Goal: Task Accomplishment & Management: Use online tool/utility

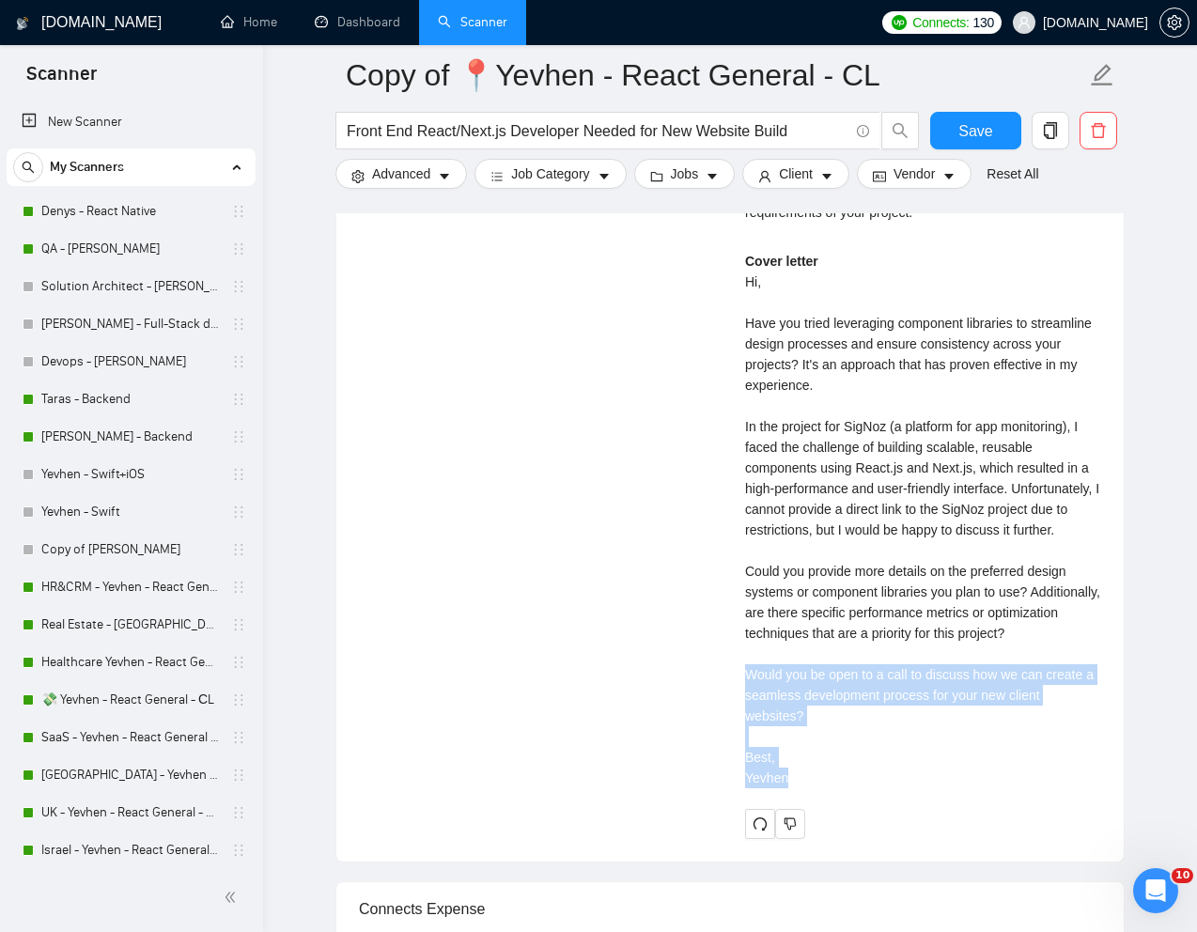
scroll to position [331, 0]
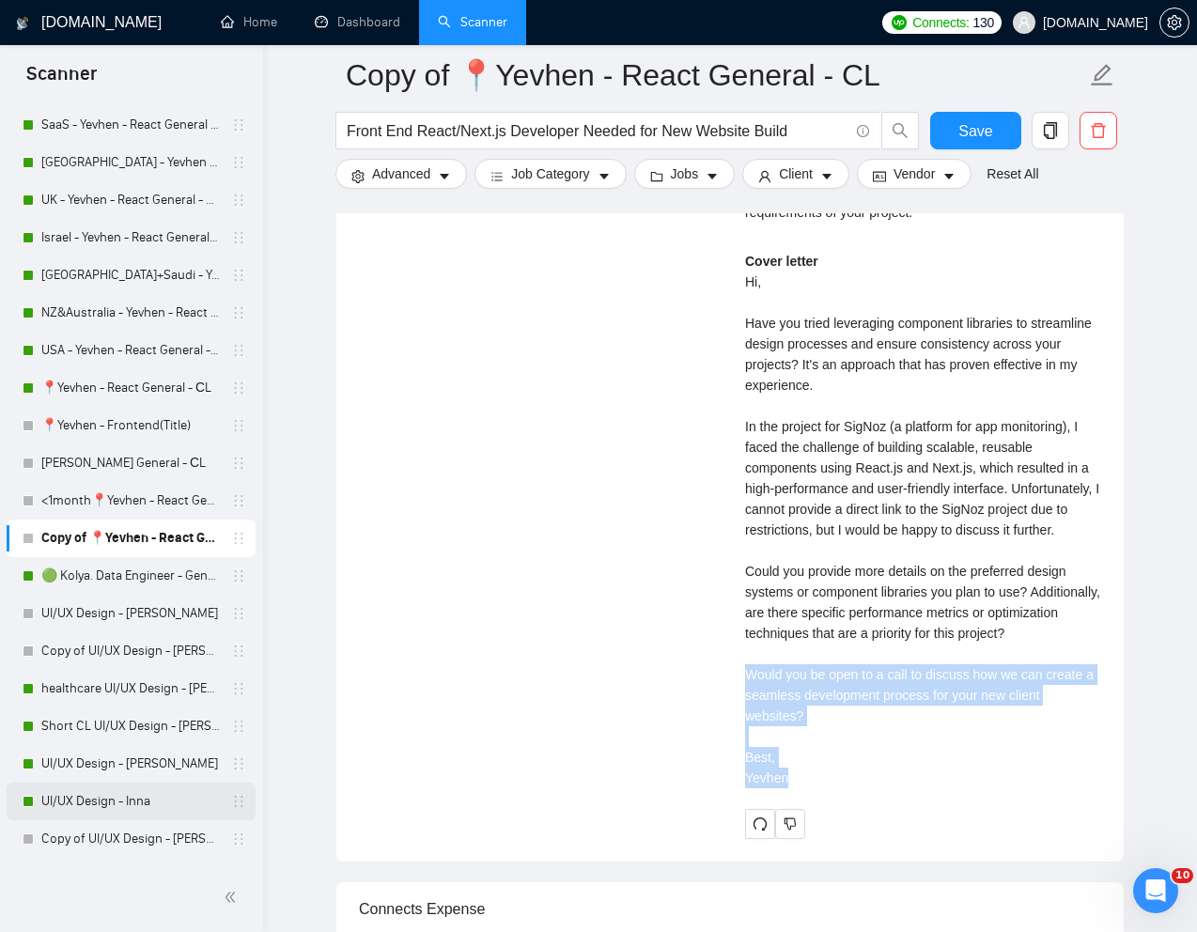
click at [72, 794] on link "UI/UX Design - Inna" at bounding box center [130, 801] width 178 height 38
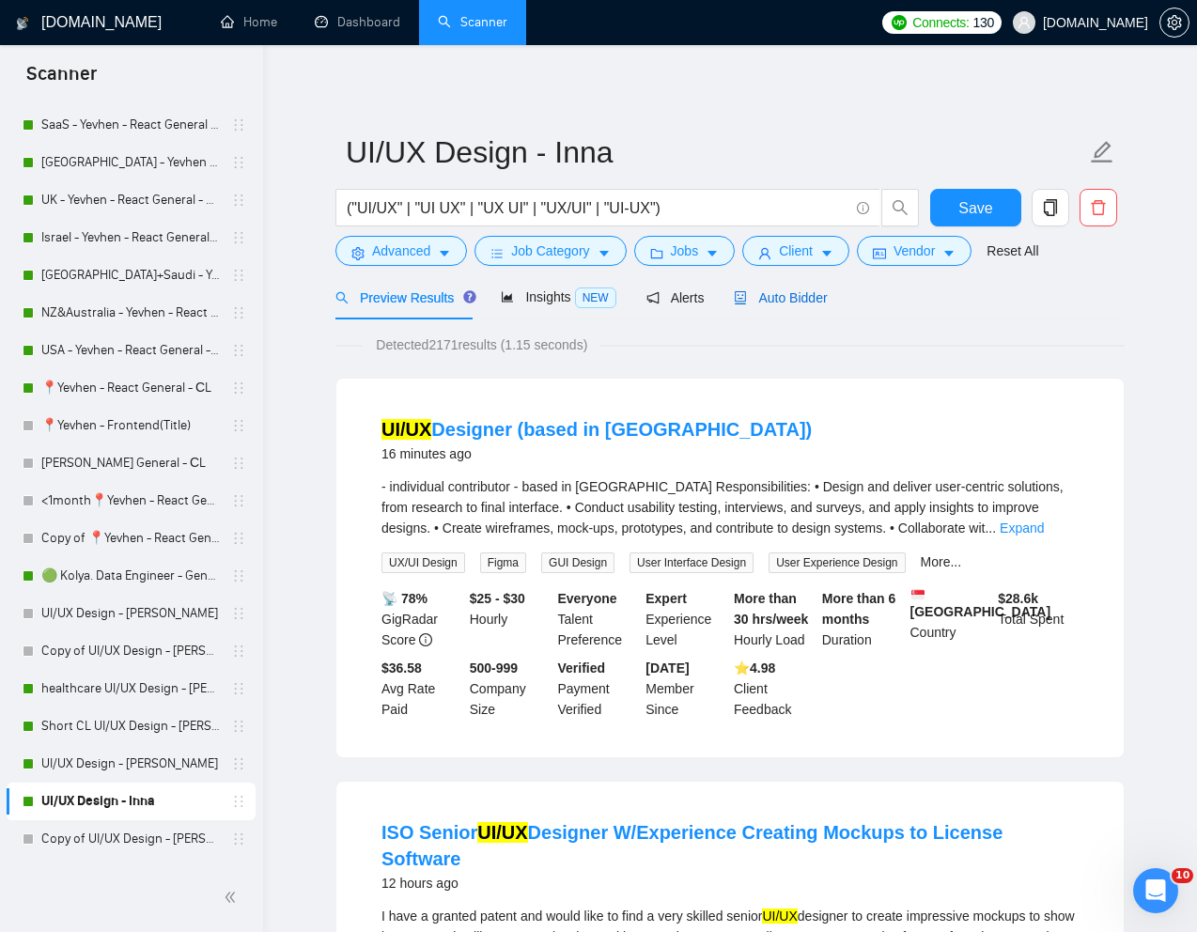
click at [809, 301] on span "Auto Bidder" at bounding box center [780, 297] width 93 height 15
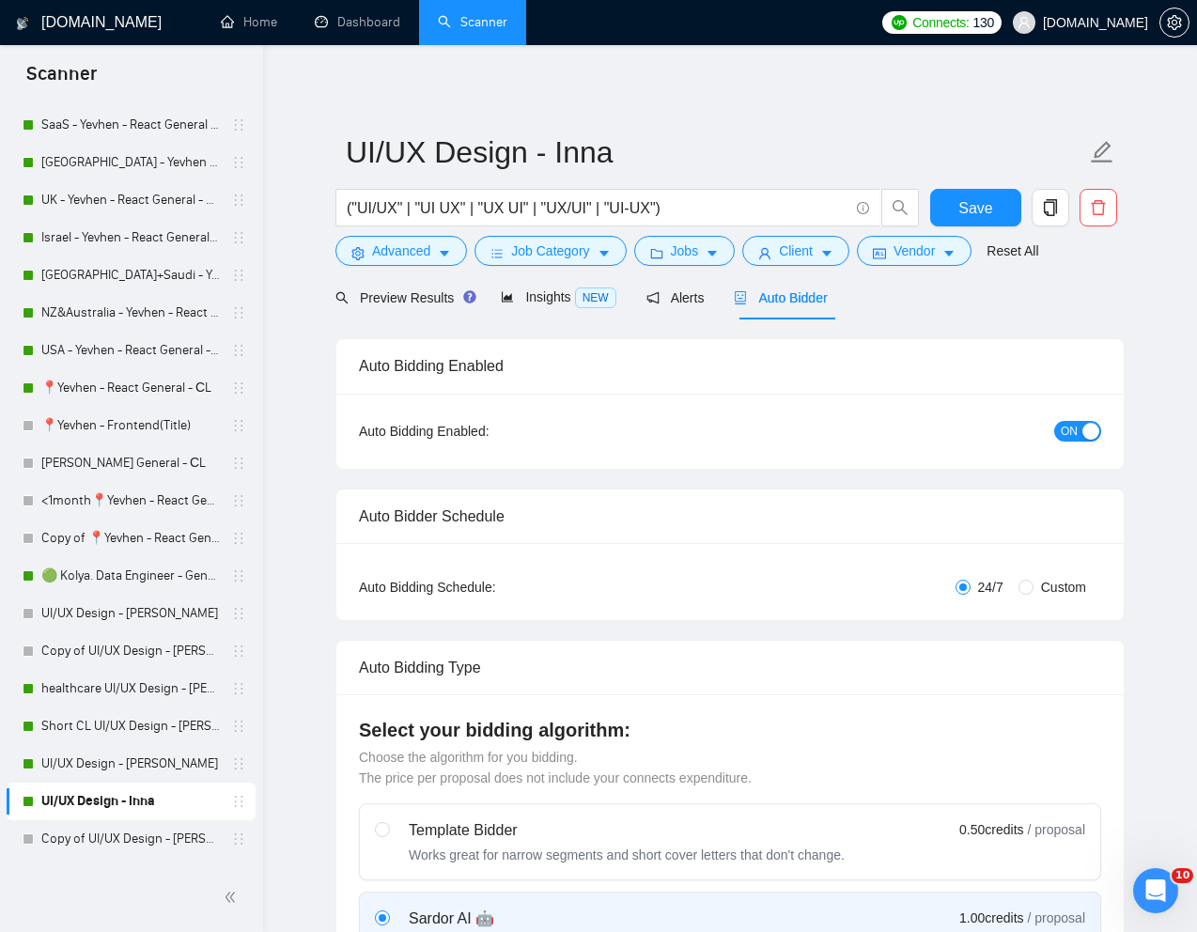
click at [1062, 428] on span "ON" at bounding box center [1068, 431] width 17 height 21
click at [967, 200] on span "Save" at bounding box center [975, 207] width 34 height 23
click at [396, 249] on span "Advanced" at bounding box center [401, 250] width 58 height 21
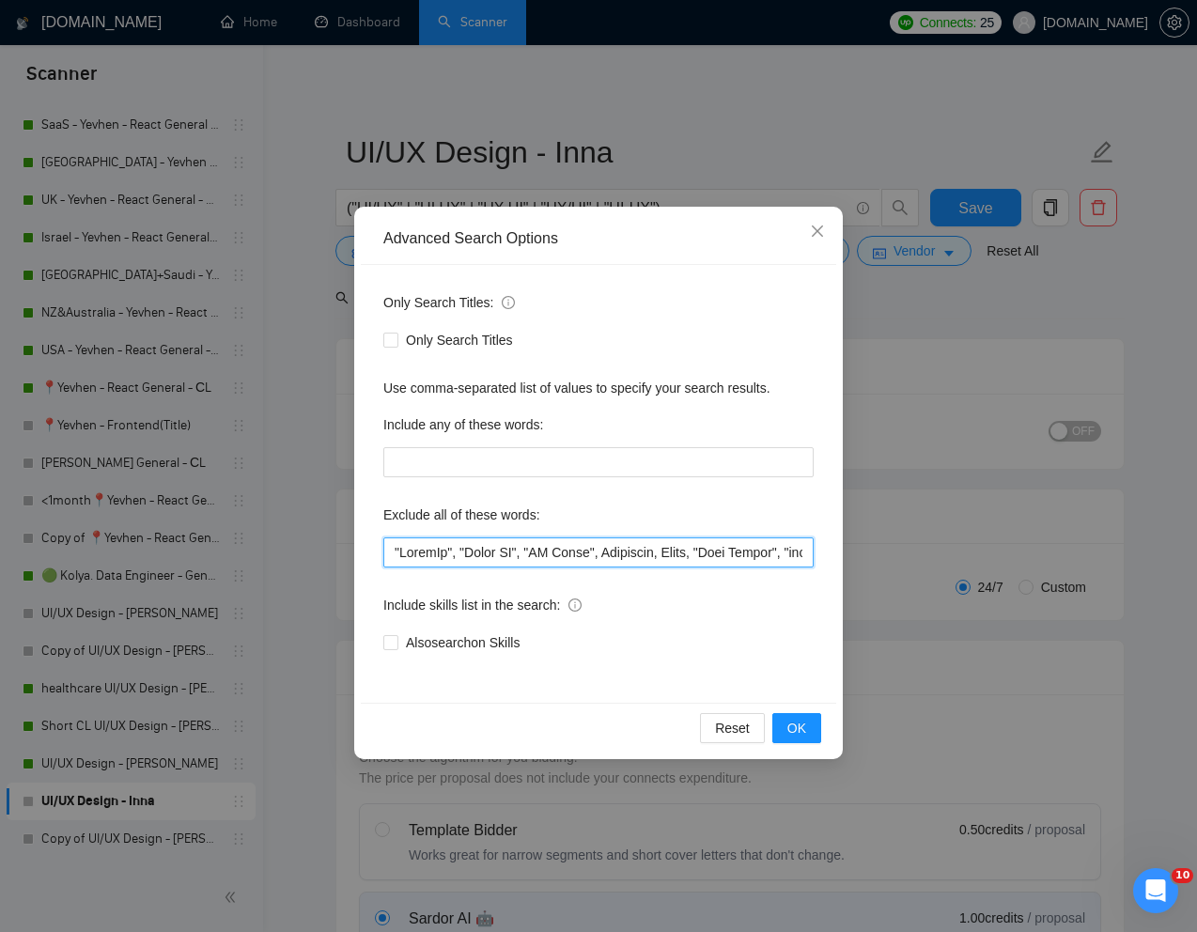
click at [392, 553] on input "text" at bounding box center [598, 552] width 430 height 30
paste input "Short Turnaround"
drag, startPoint x: 516, startPoint y: 554, endPoint x: 376, endPoint y: 552, distance: 140.0
click at [376, 552] on div "Only Search Titles: Only Search Titles Use comma-separated list of values to sp…" at bounding box center [598, 484] width 475 height 438
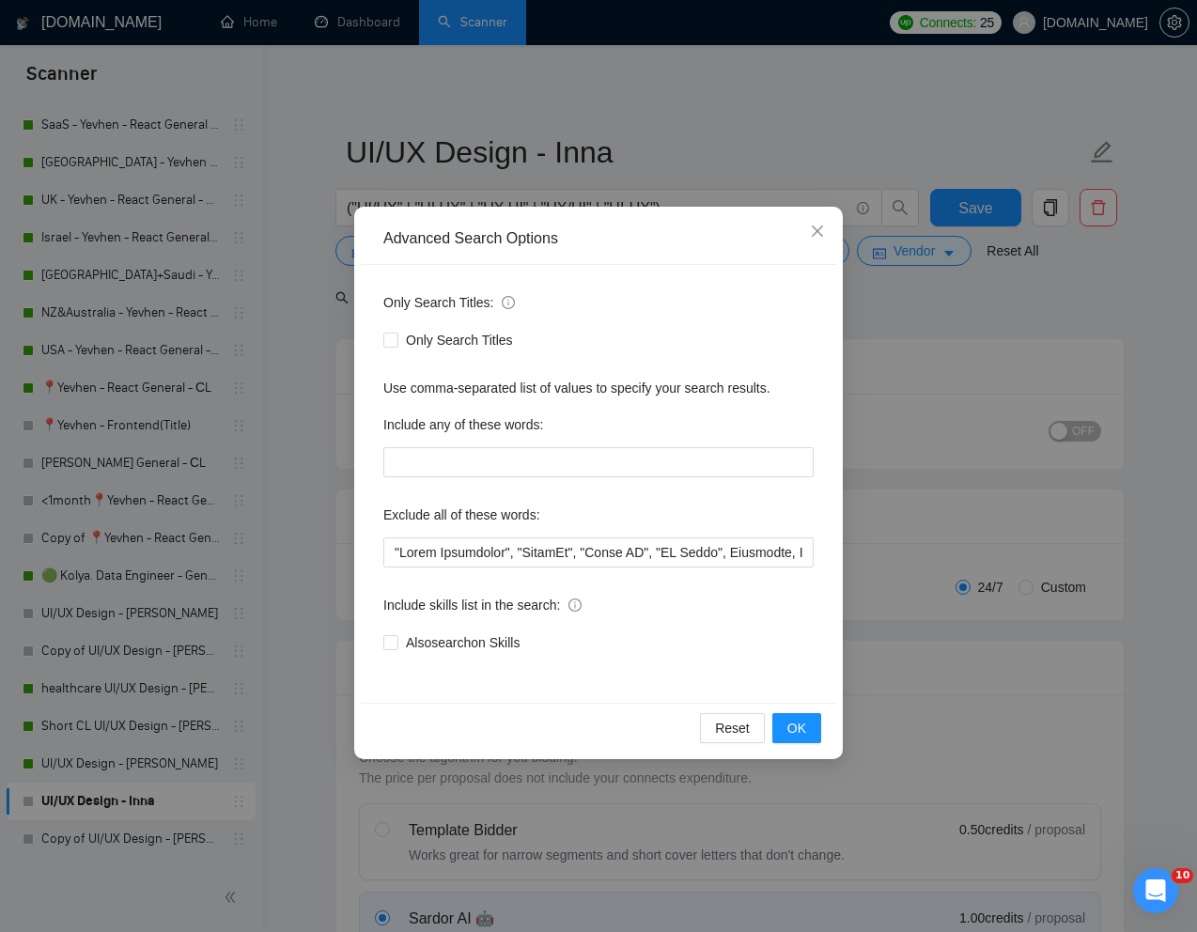
click at [789, 680] on div "Only Search Titles: Only Search Titles Use comma-separated list of values to sp…" at bounding box center [598, 484] width 475 height 438
click at [392, 550] on input "text" at bounding box center [598, 552] width 430 height 30
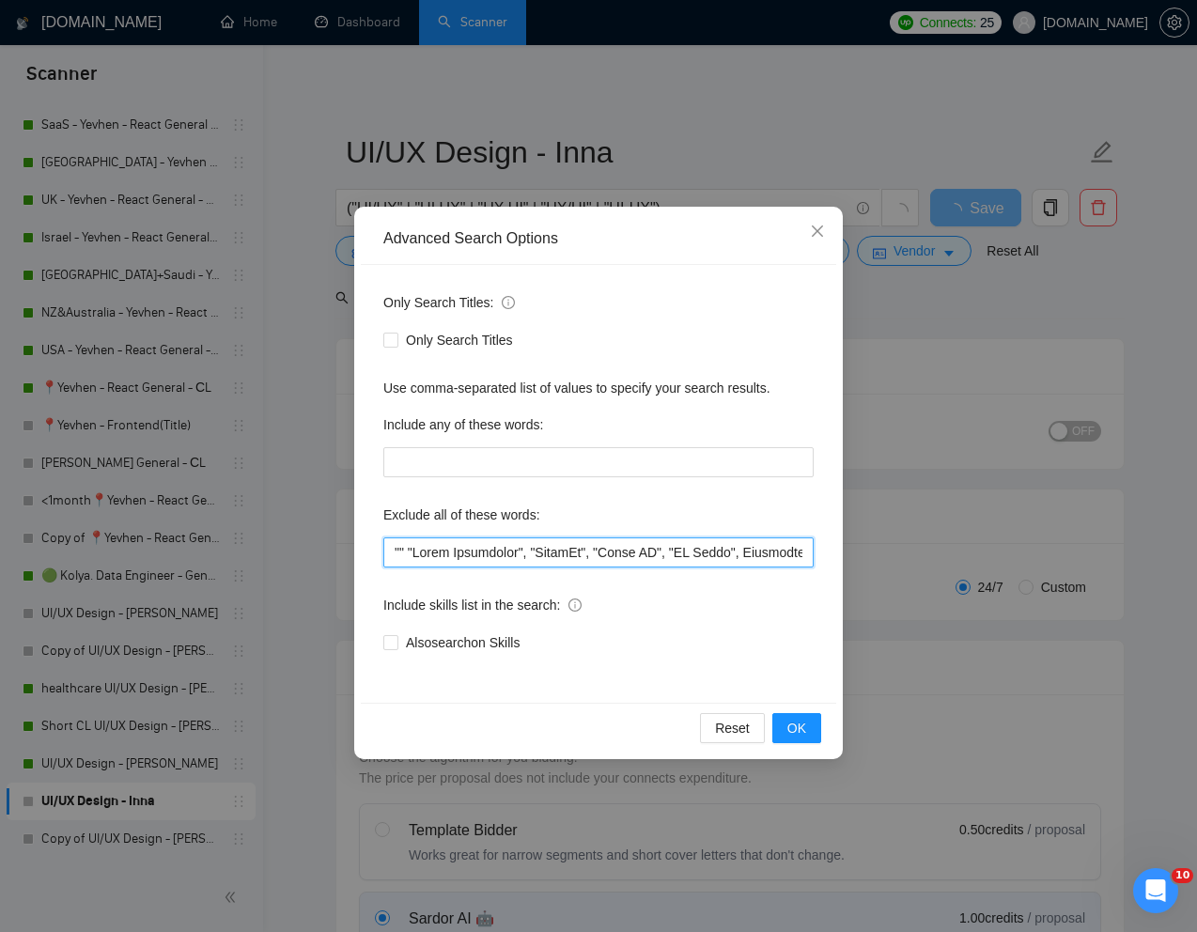
paste input "No agencies"
drag, startPoint x: 609, startPoint y: 552, endPoint x: 393, endPoint y: 550, distance: 216.0
click at [393, 550] on input "text" at bounding box center [598, 552] width 430 height 30
type input ""Lo ipsumdol", "Sitam Consectetu", "AdipiSc", "Elits DO", "EI Tempo", Incididun…"
click at [787, 726] on span "OK" at bounding box center [796, 728] width 19 height 21
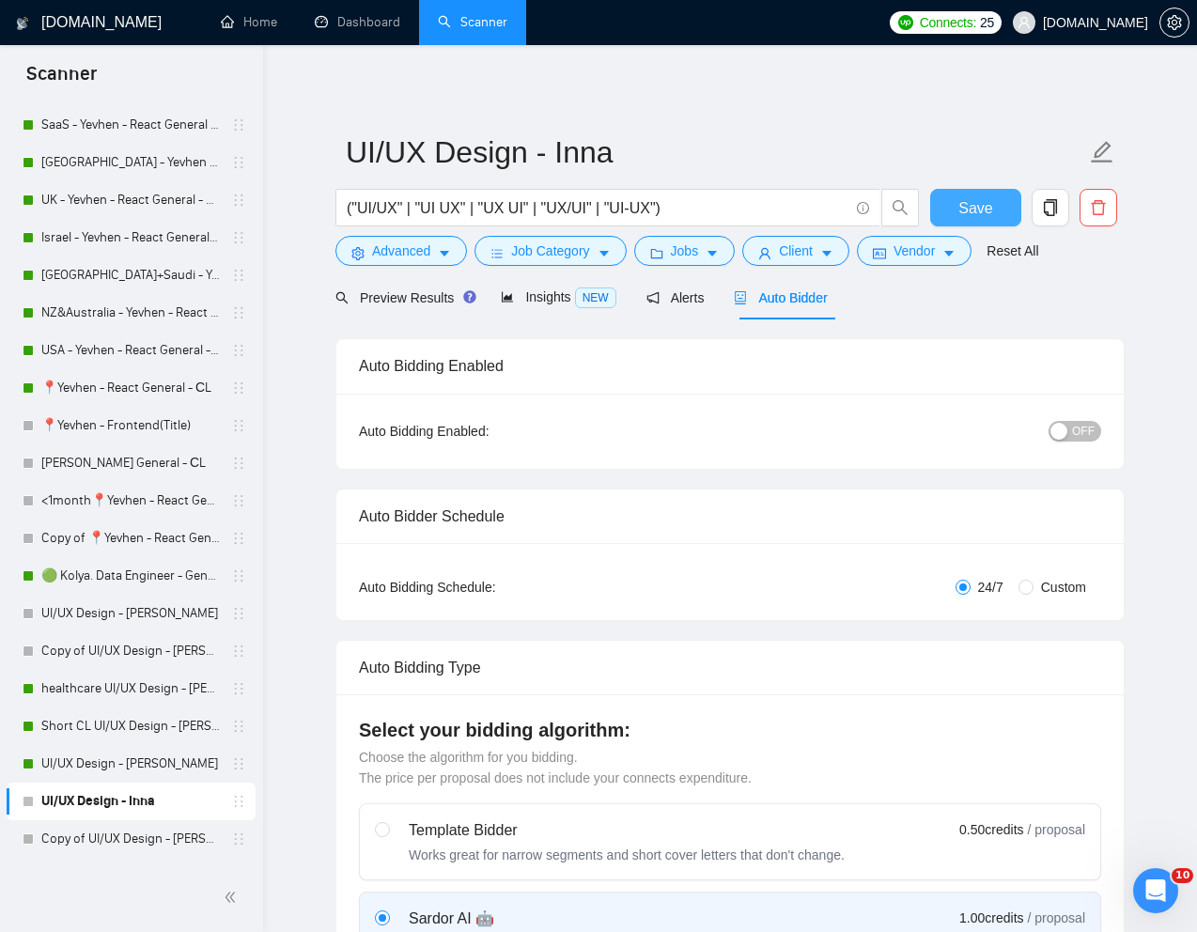
click at [988, 210] on span "Save" at bounding box center [975, 207] width 34 height 23
click at [101, 765] on link "UI/UX Design - [PERSON_NAME]" at bounding box center [130, 764] width 178 height 38
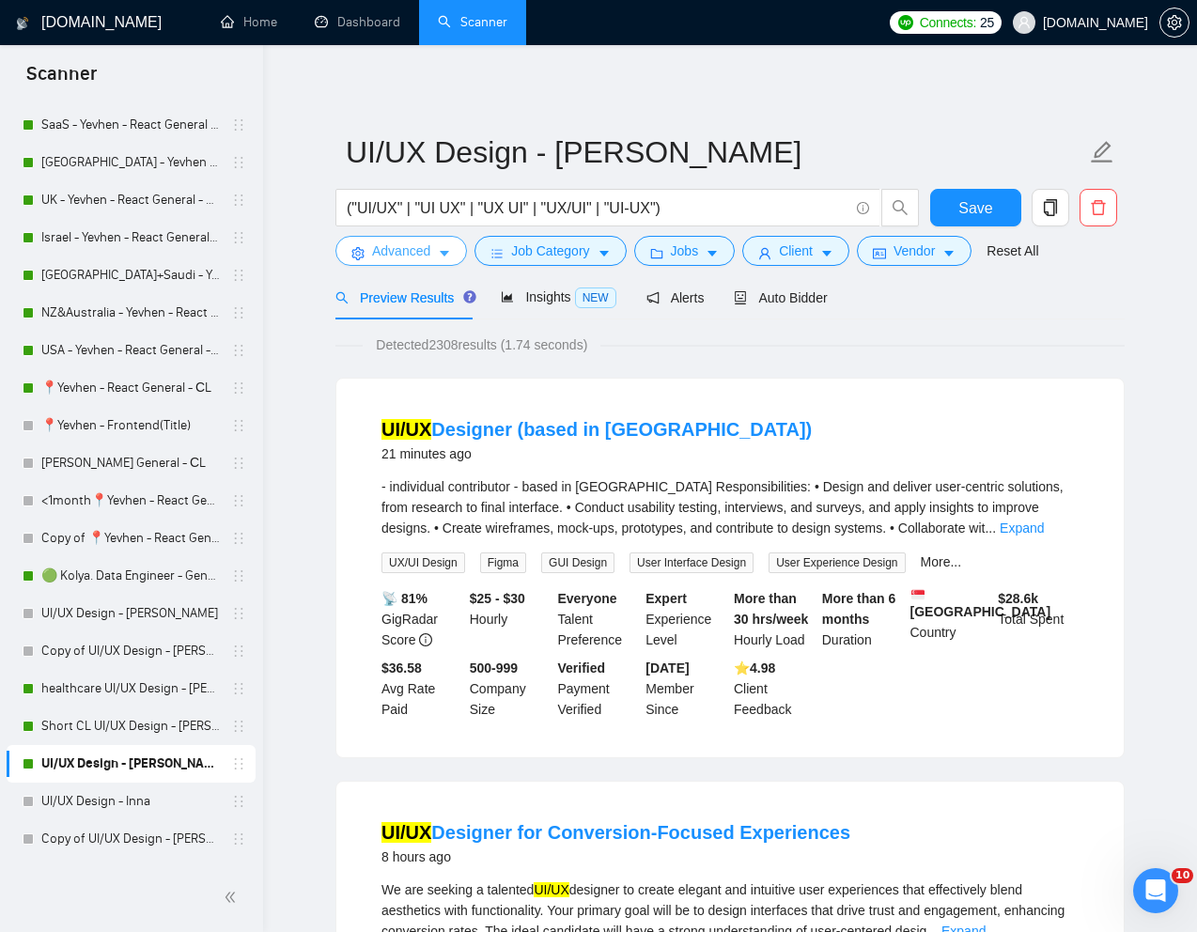
click at [402, 260] on span "Advanced" at bounding box center [401, 250] width 58 height 21
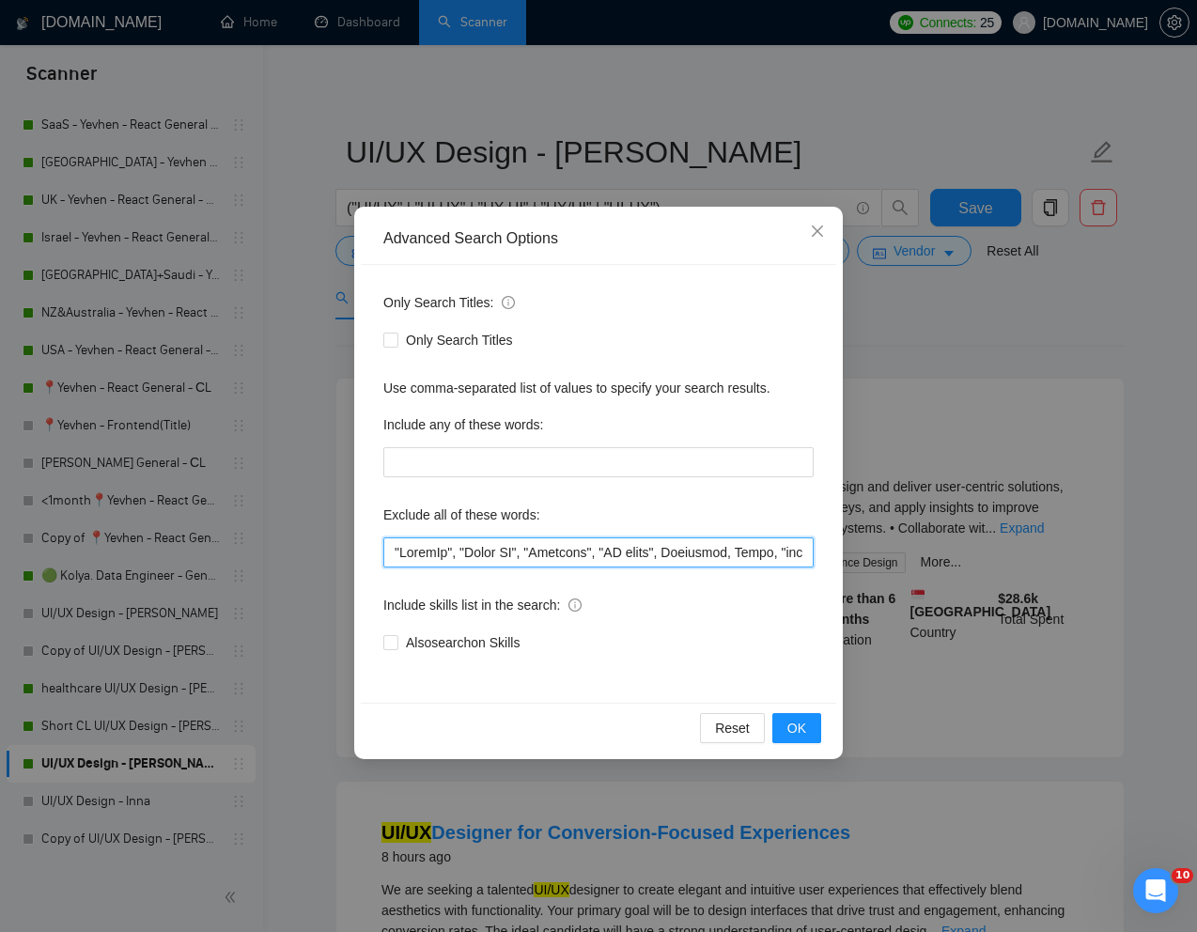
click at [392, 553] on input "text" at bounding box center [598, 552] width 430 height 30
paste input ""No agencies", "Short Turnaround","
type input ""Lo ipsumdol", "Sitam Consectetu", "AdipiSc", "Elits DO", "Eiusmodt", "IN utlab…"
click at [792, 719] on span "OK" at bounding box center [796, 728] width 19 height 21
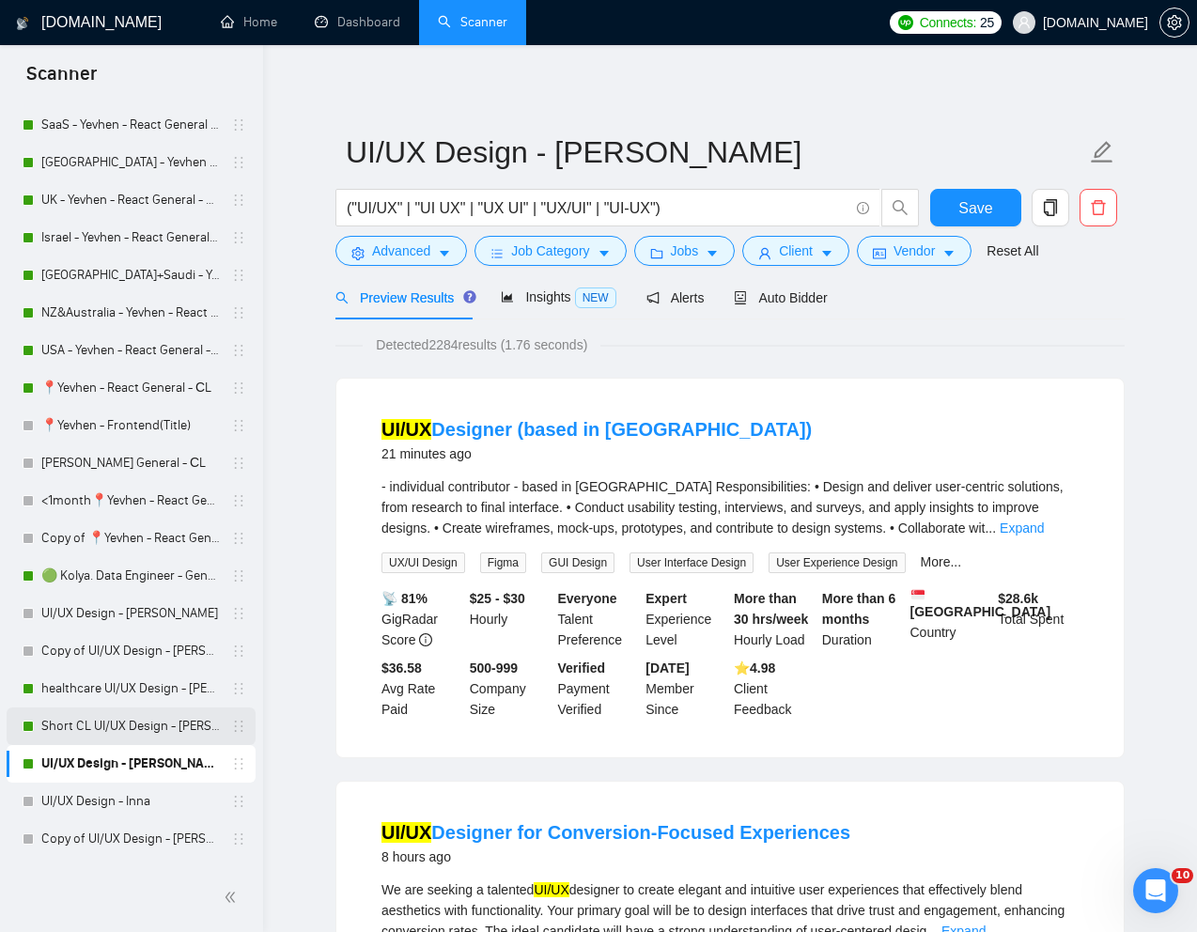
click at [88, 721] on link "Short CL UI/UX Design - [PERSON_NAME]" at bounding box center [130, 726] width 178 height 38
click at [971, 215] on span "Save" at bounding box center [975, 207] width 34 height 23
click at [95, 727] on link "Short CL UI/UX Design - [PERSON_NAME]" at bounding box center [130, 726] width 178 height 38
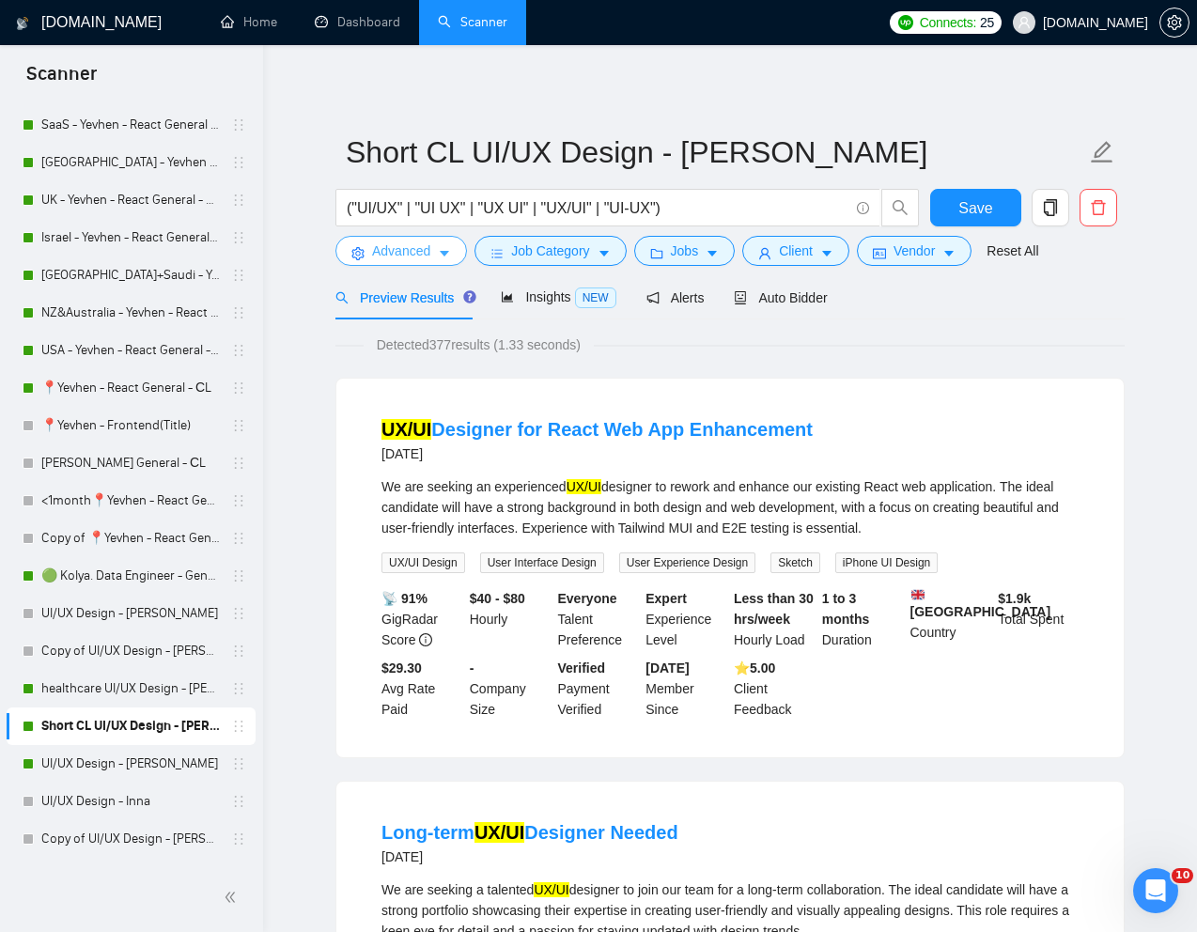
click at [403, 244] on span "Advanced" at bounding box center [401, 250] width 58 height 21
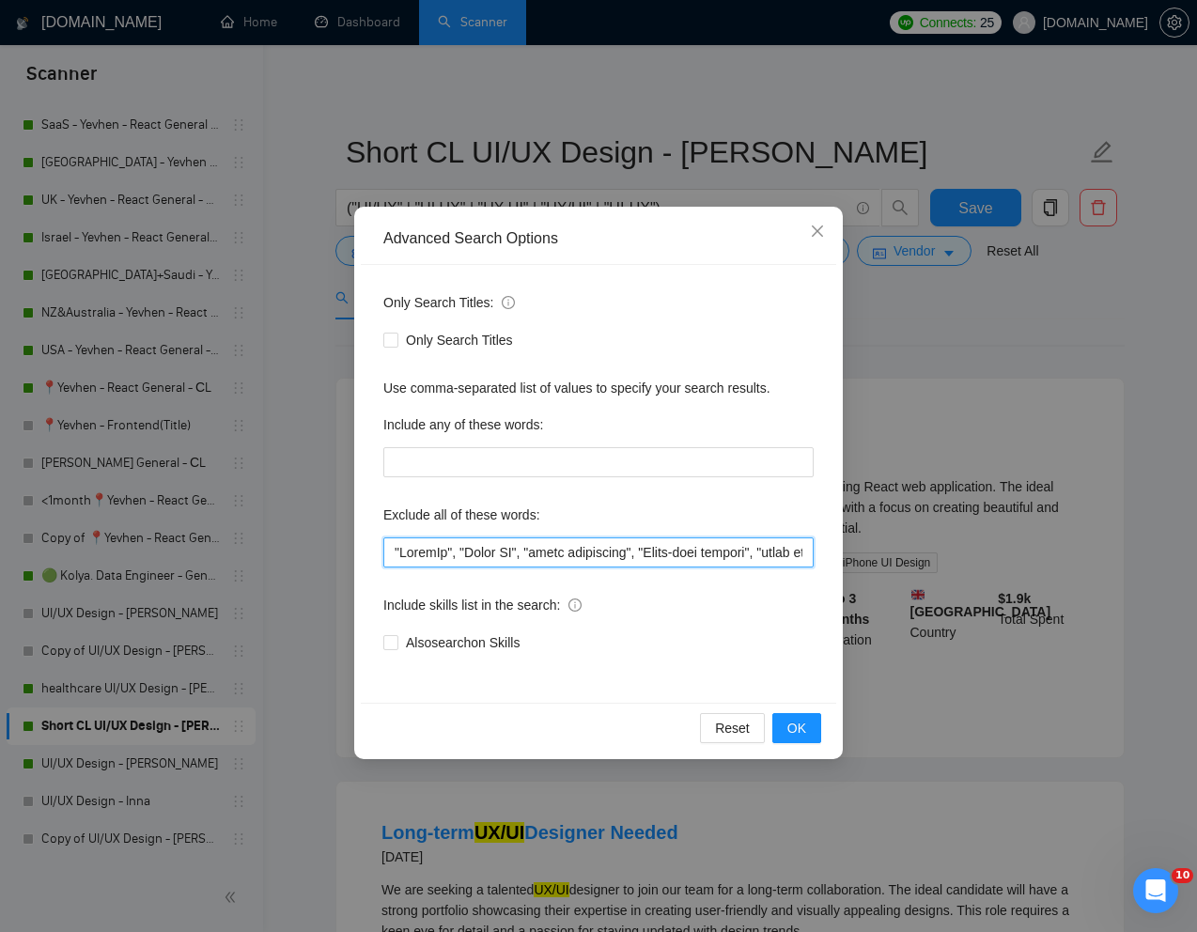
click at [397, 553] on input "text" at bounding box center [598, 552] width 430 height 30
paste input ""No agencies", "Short Turnaround","
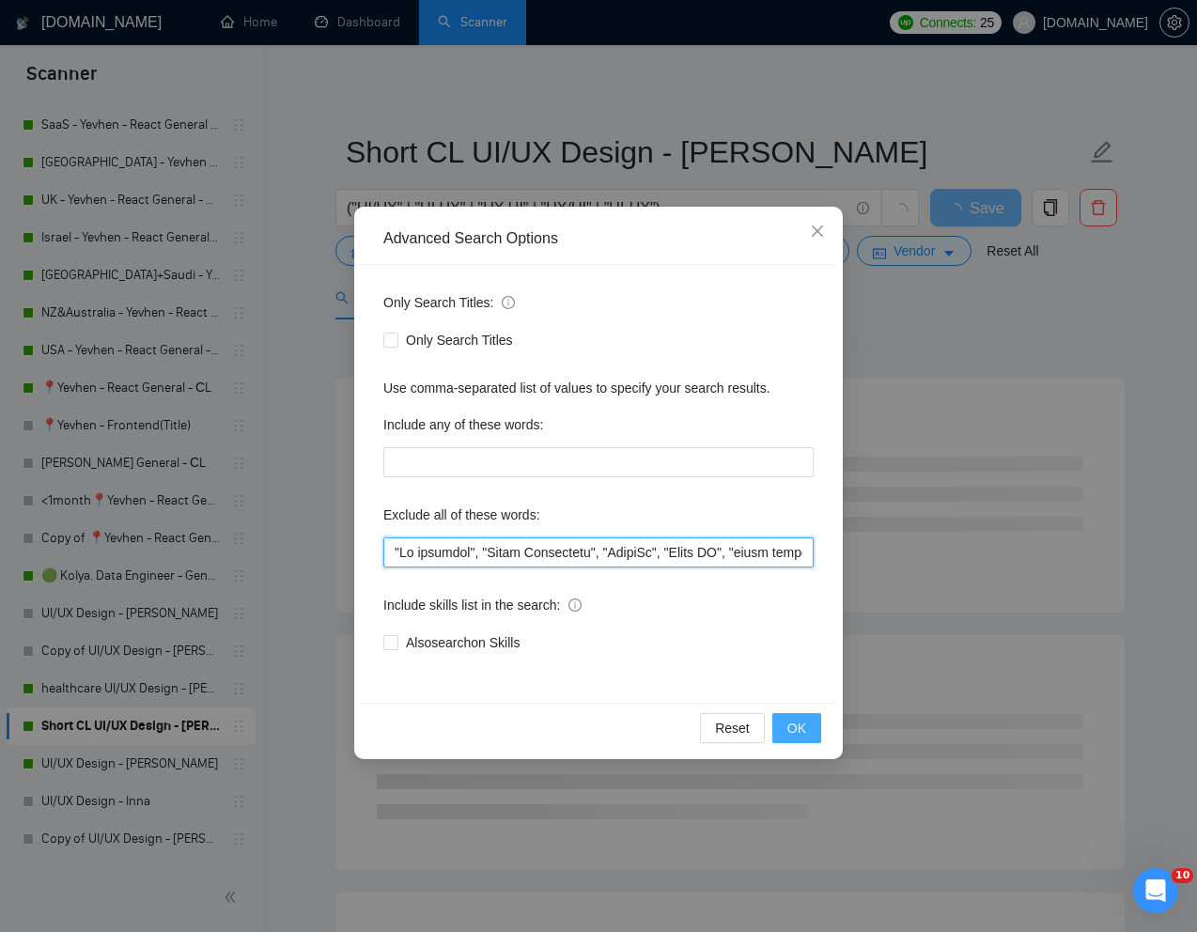
type input ""No agencies", "Short Turnaround", "PowerBi", "Power BI", "quick turnaround", "…"
click at [801, 737] on span "OK" at bounding box center [796, 728] width 19 height 21
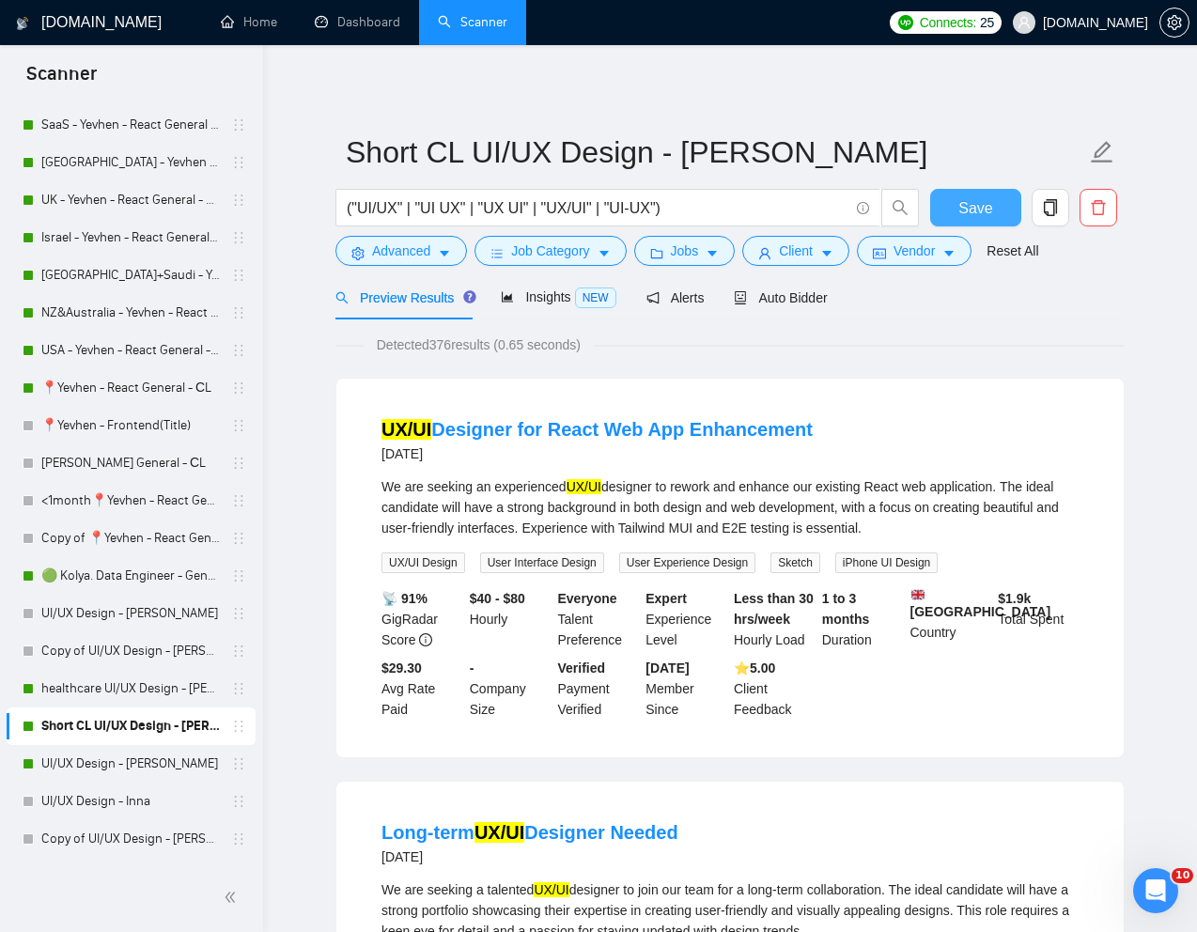
click at [974, 205] on span "Save" at bounding box center [975, 207] width 34 height 23
click at [80, 803] on link "UI/UX Design - Inna" at bounding box center [130, 801] width 178 height 38
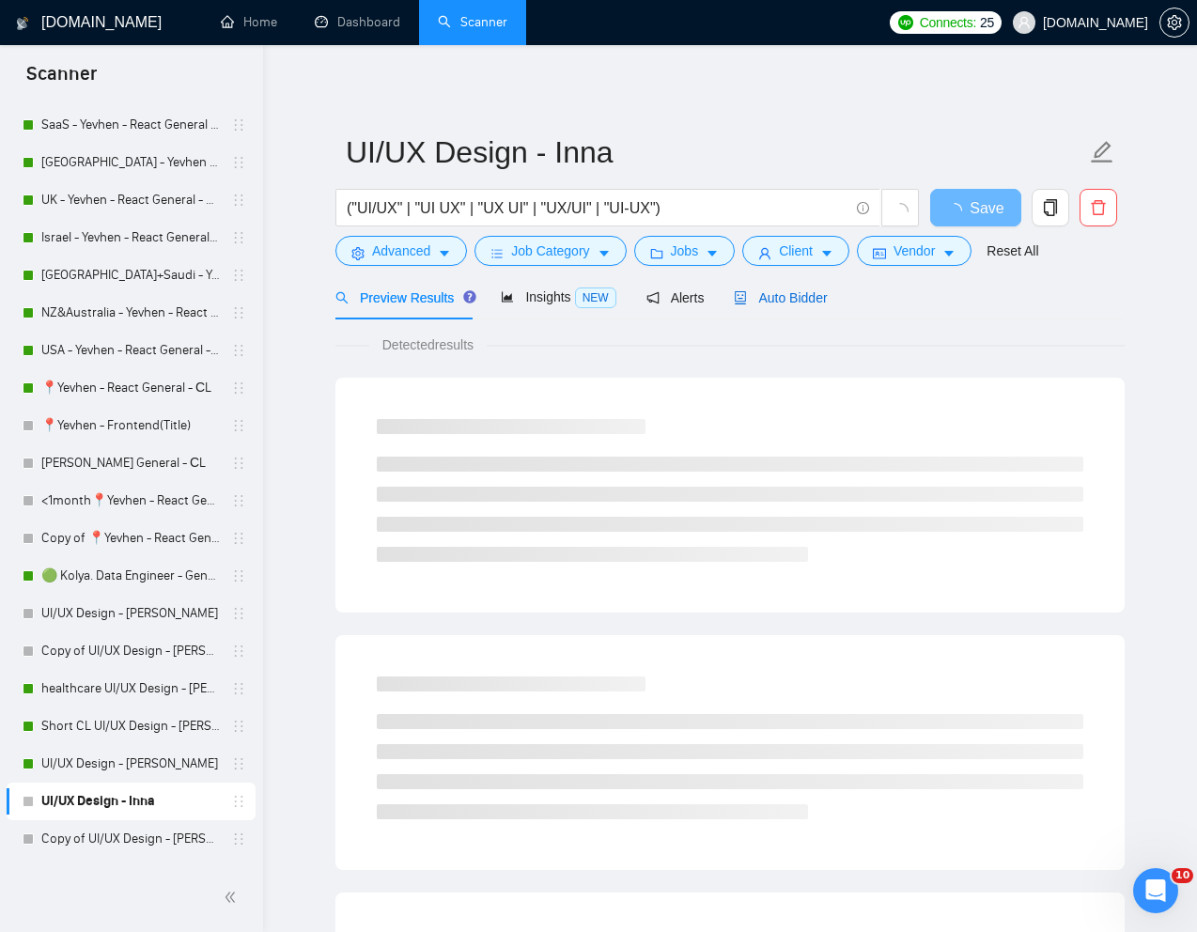
click at [807, 298] on span "Auto Bidder" at bounding box center [780, 297] width 93 height 15
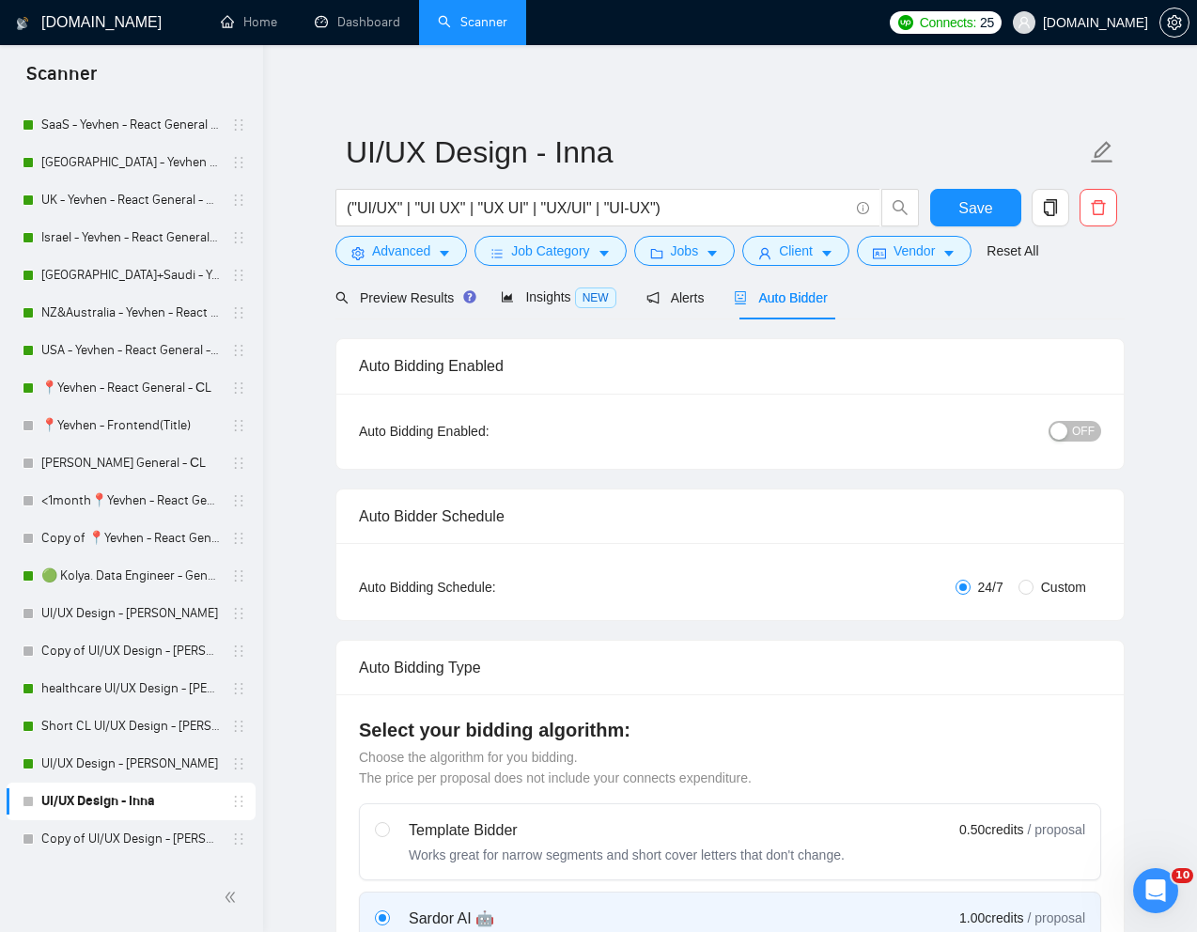
click at [1094, 432] on button "OFF" at bounding box center [1074, 431] width 53 height 21
click at [979, 193] on button "Save" at bounding box center [975, 208] width 91 height 38
click at [99, 532] on link "Copy of 📍Yevhen - React General - СL" at bounding box center [130, 538] width 178 height 38
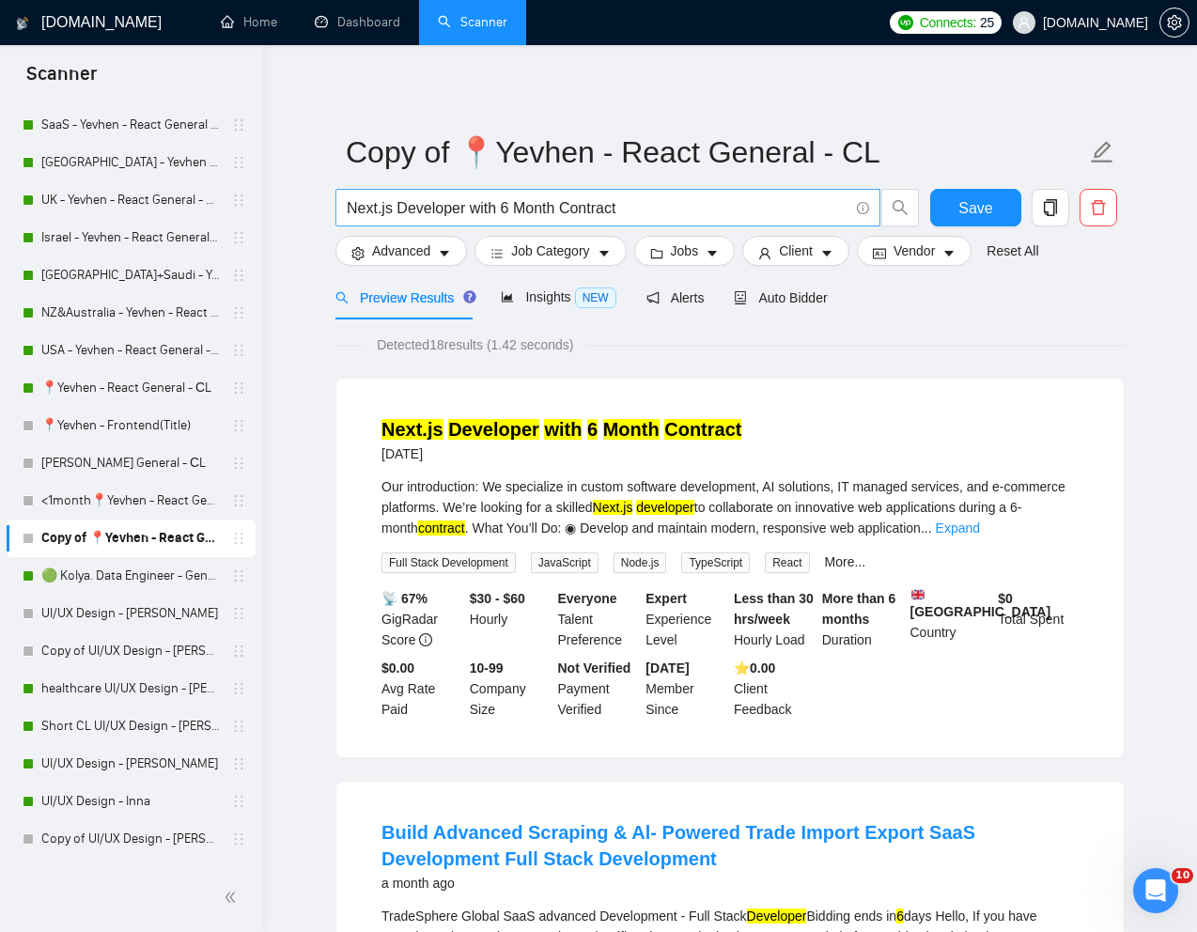
click at [629, 206] on input "Next.js Developer with 6 Month Contract" at bounding box center [598, 207] width 502 height 23
paste input "Senior Typescript and React Developer Needed"
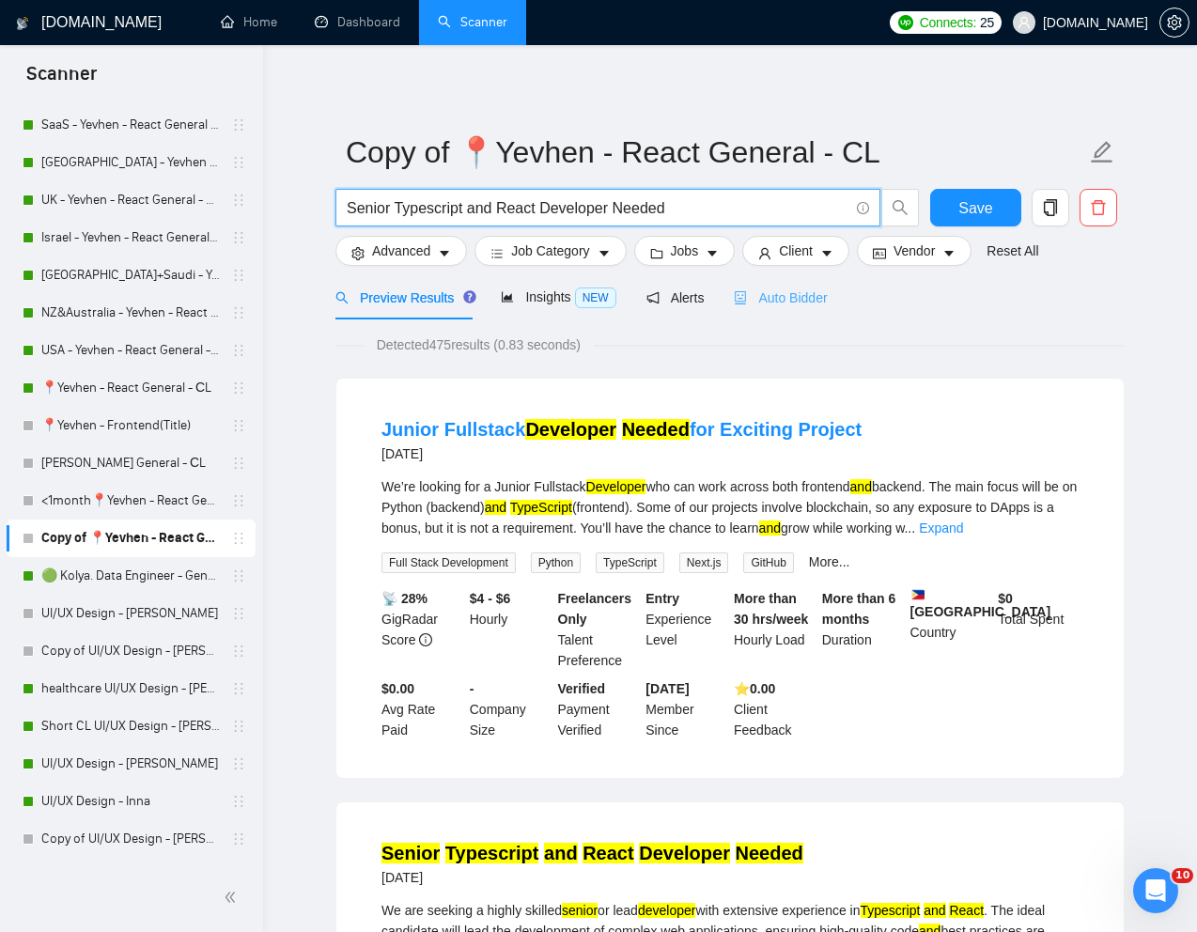
type input "Senior Typescript and React Developer Needed"
click at [787, 297] on span "Auto Bidder" at bounding box center [780, 297] width 93 height 15
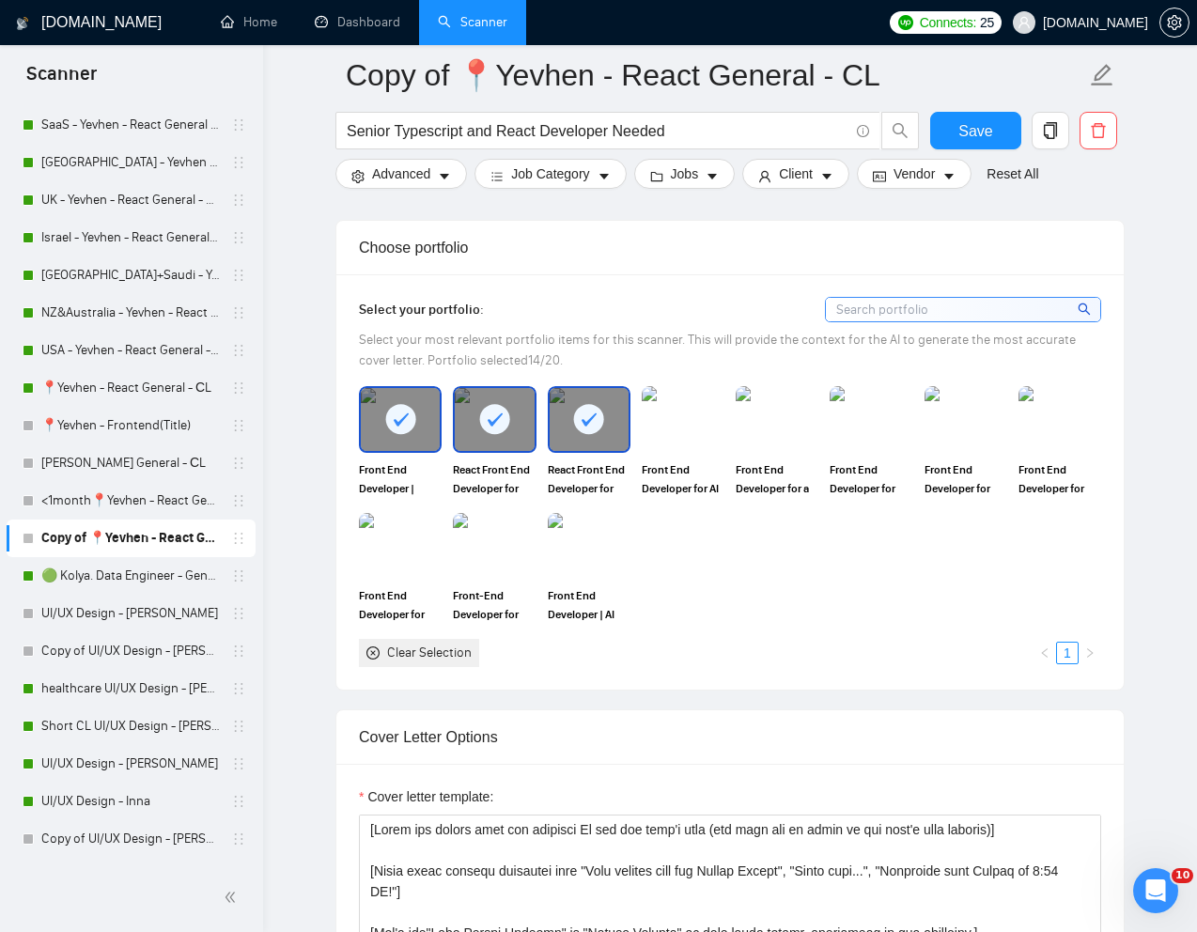
scroll to position [1740, 0]
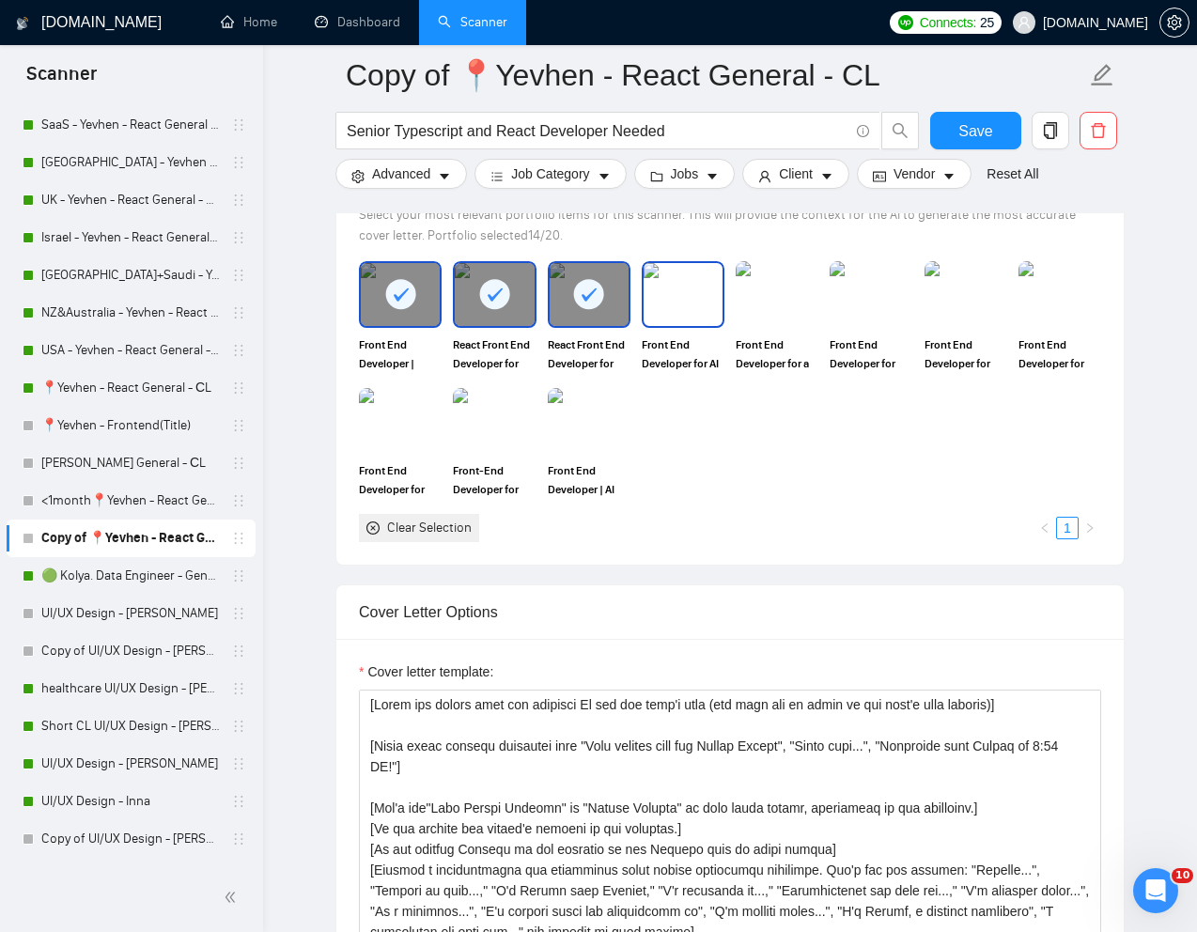
click at [687, 325] on img at bounding box center [682, 294] width 79 height 62
click at [784, 325] on img at bounding box center [776, 294] width 79 height 62
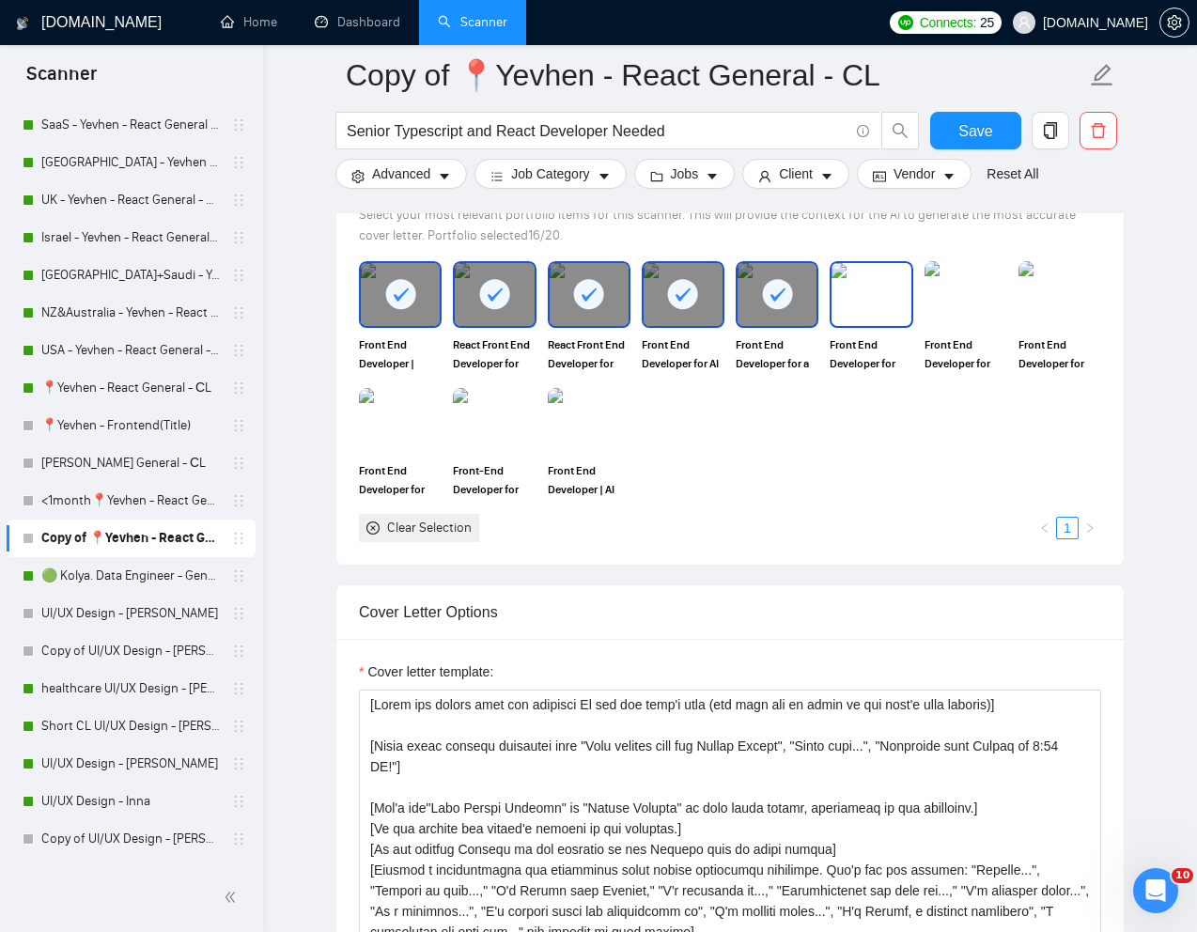
click at [886, 325] on img at bounding box center [870, 294] width 79 height 62
click at [977, 325] on img at bounding box center [965, 294] width 79 height 62
click at [1034, 327] on img at bounding box center [1059, 294] width 83 height 66
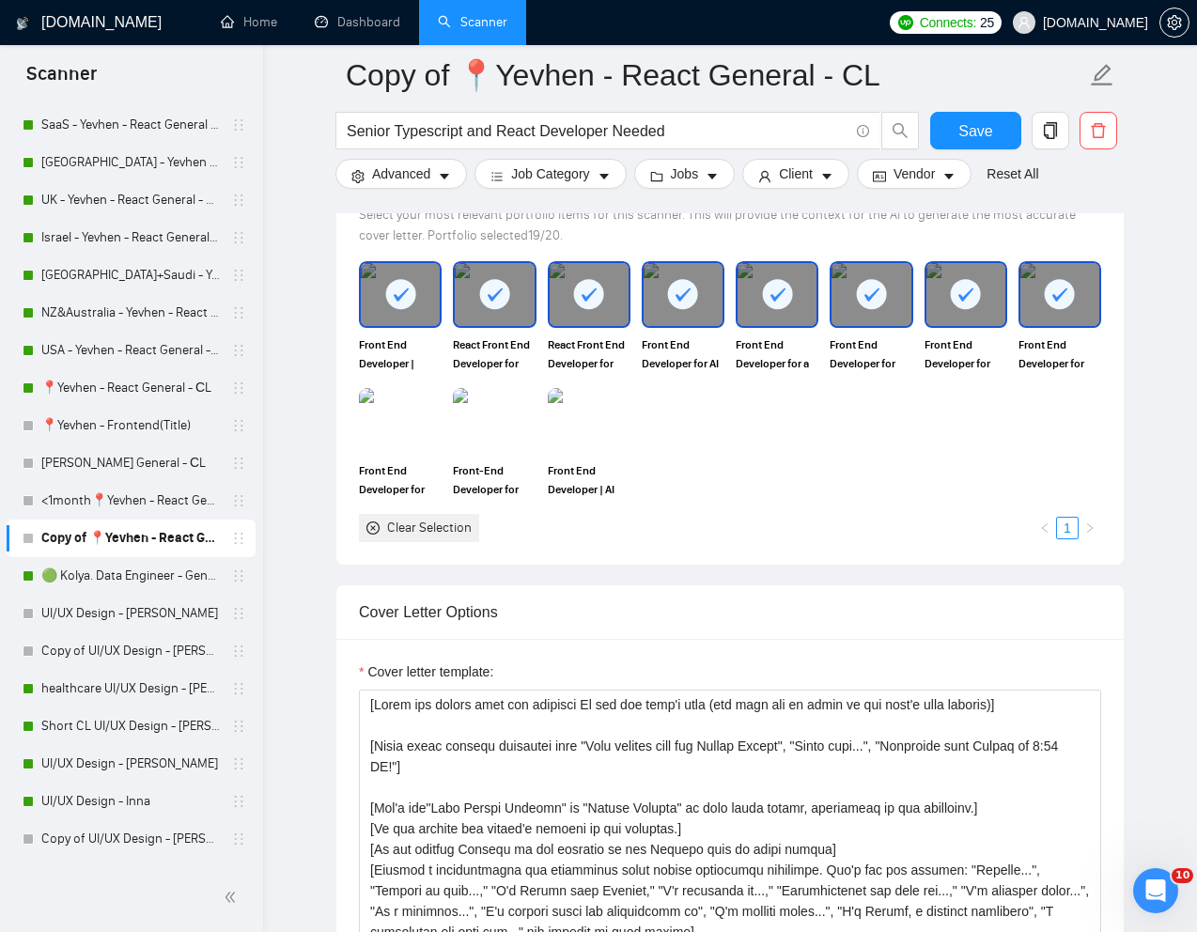
click at [601, 416] on div "Front End Developer | AI Ignition: Revolutionizing Recruitment" at bounding box center [589, 443] width 94 height 111
click at [478, 452] on img at bounding box center [494, 421] width 79 height 62
click at [411, 452] on img at bounding box center [400, 421] width 79 height 62
click at [562, 452] on img at bounding box center [588, 421] width 79 height 62
click at [1044, 327] on div at bounding box center [1059, 294] width 83 height 66
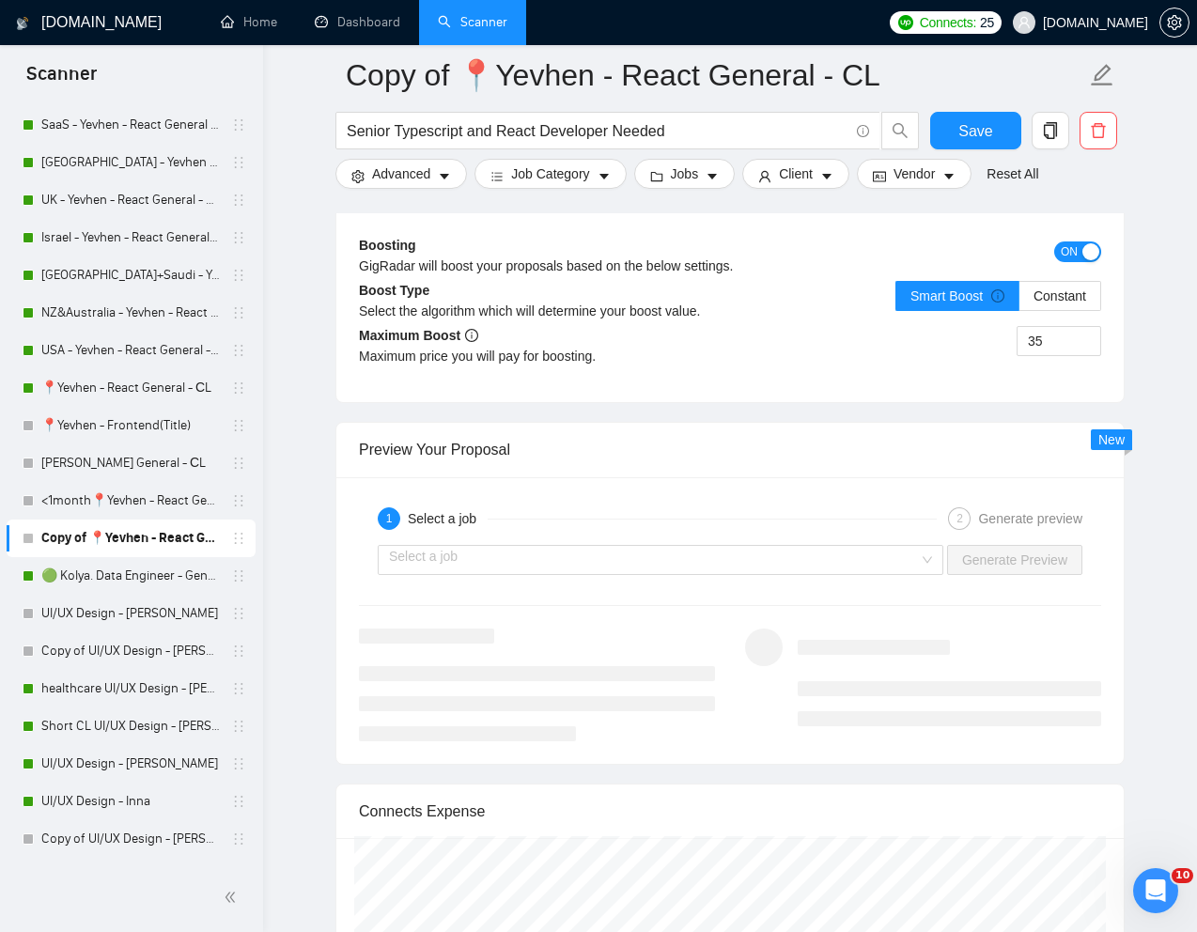
scroll to position [3563, 0]
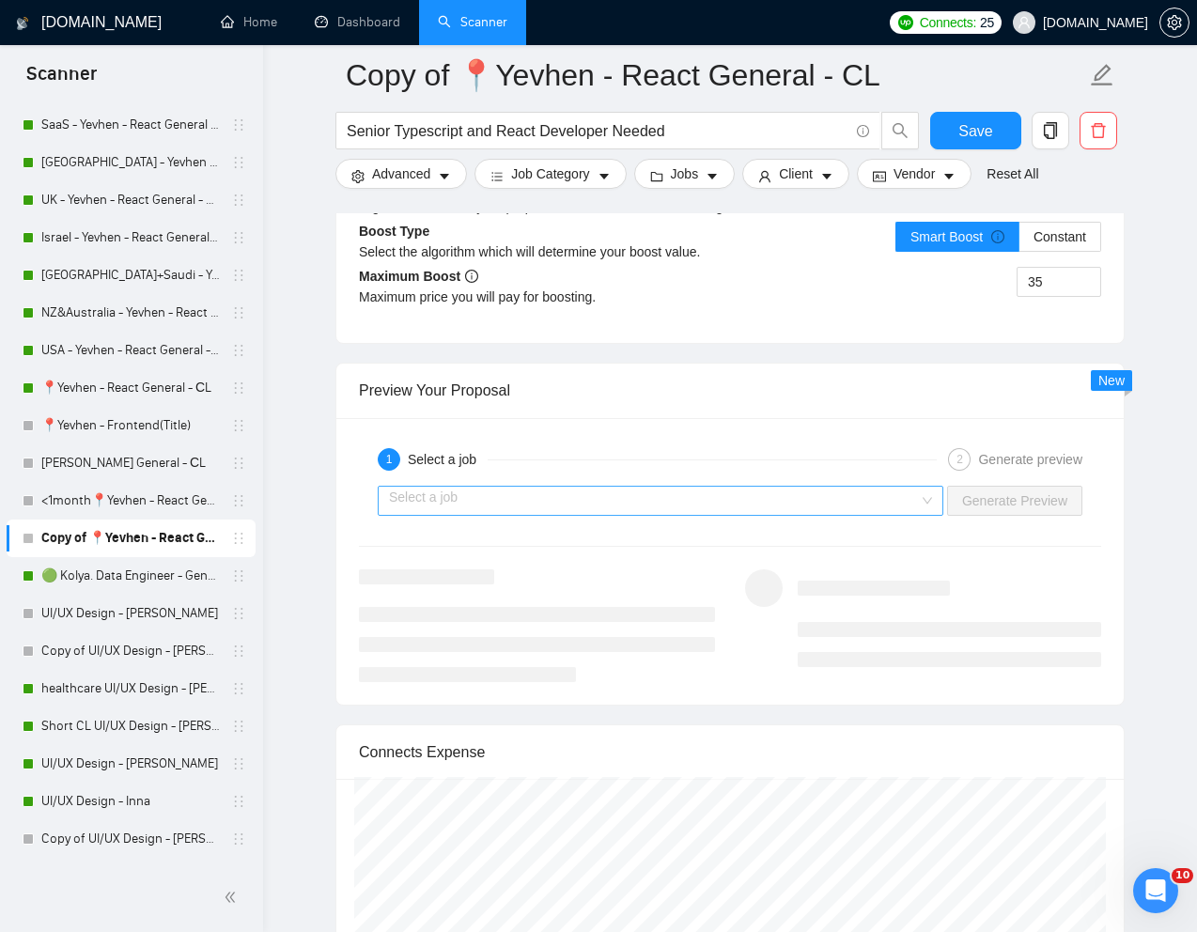
click at [851, 515] on input "search" at bounding box center [654, 501] width 530 height 28
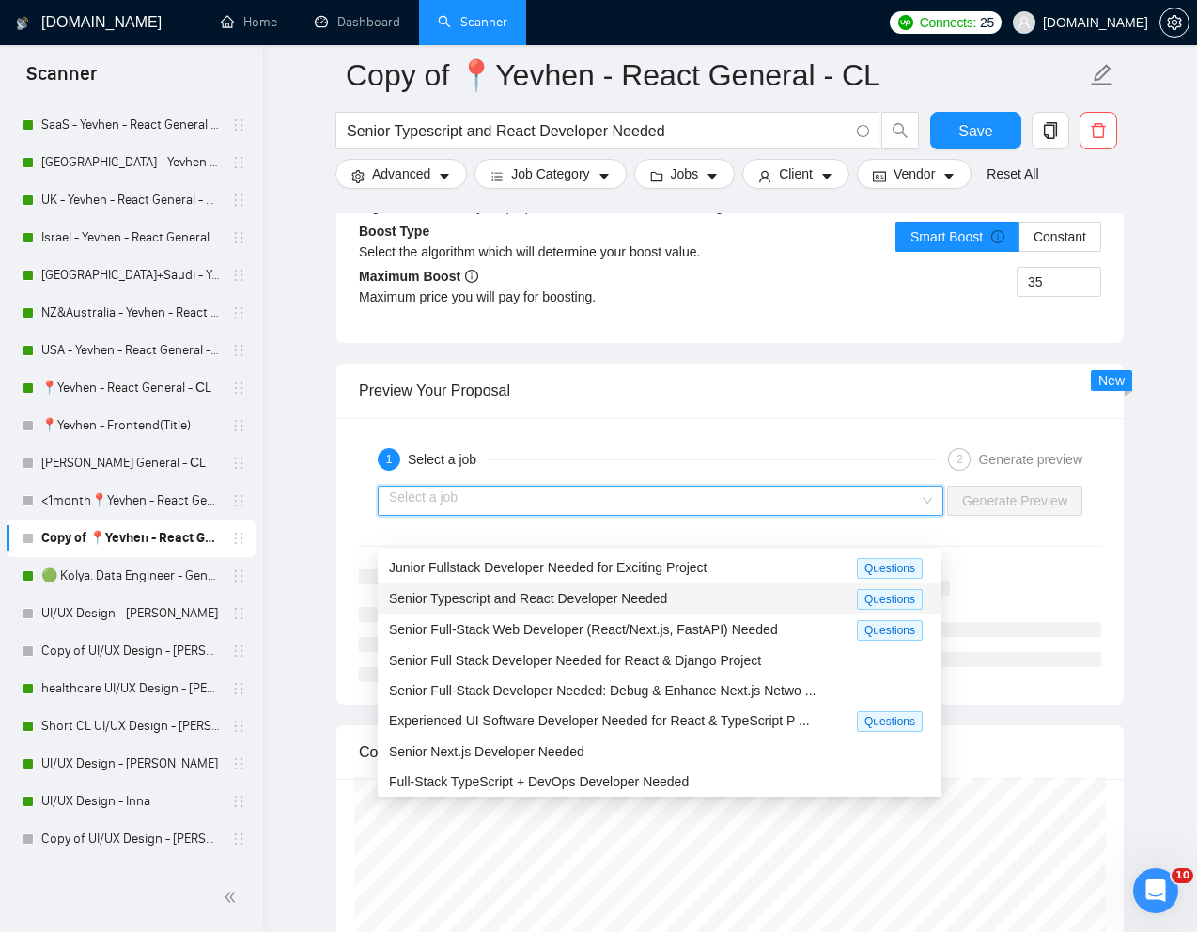
click at [596, 592] on span "Senior Typescript and React Developer Needed" at bounding box center [528, 598] width 278 height 15
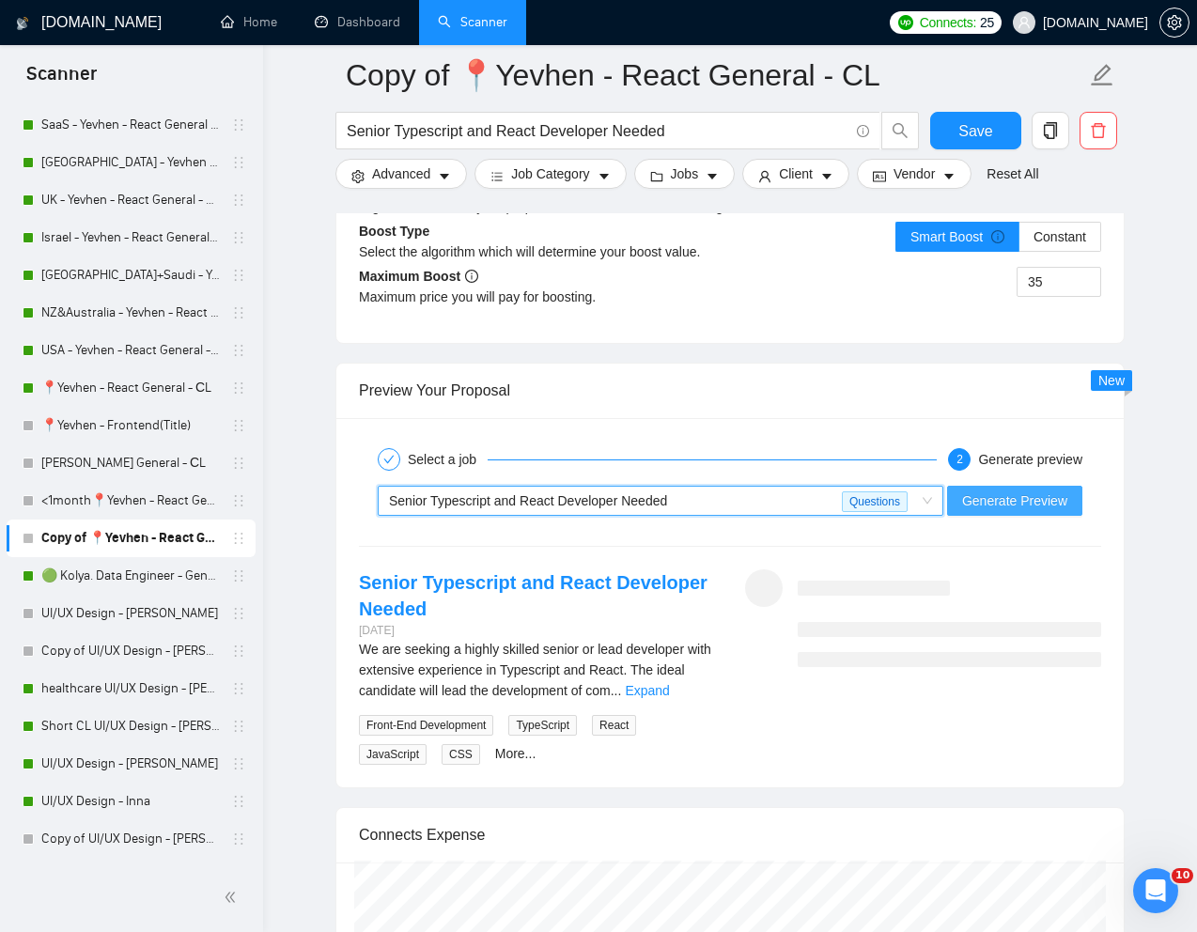
click at [1035, 511] on span "Generate Preview" at bounding box center [1014, 500] width 105 height 21
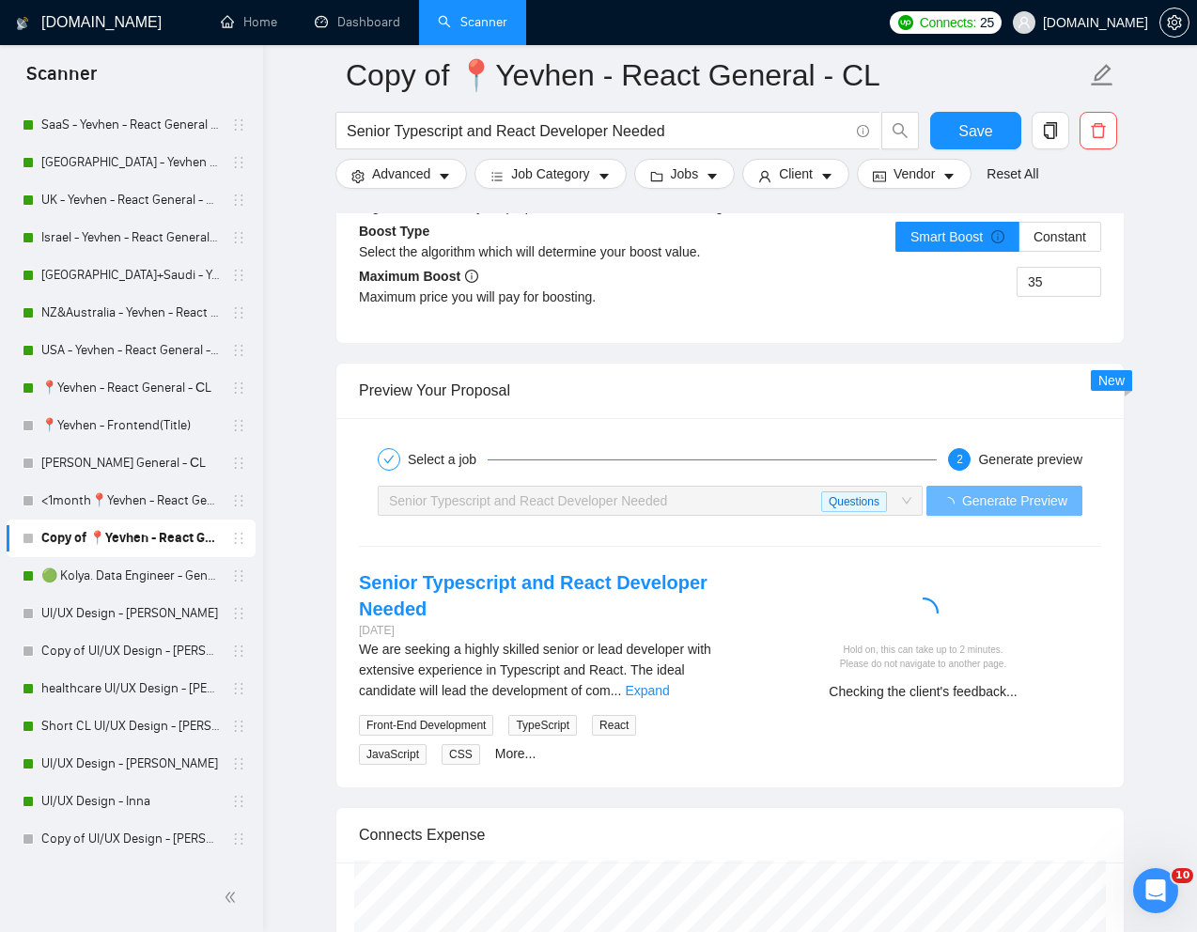
click at [819, 611] on div "Hold on, this can take up to 2 minutes. Please do not navigate to another page.…" at bounding box center [923, 642] width 386 height 146
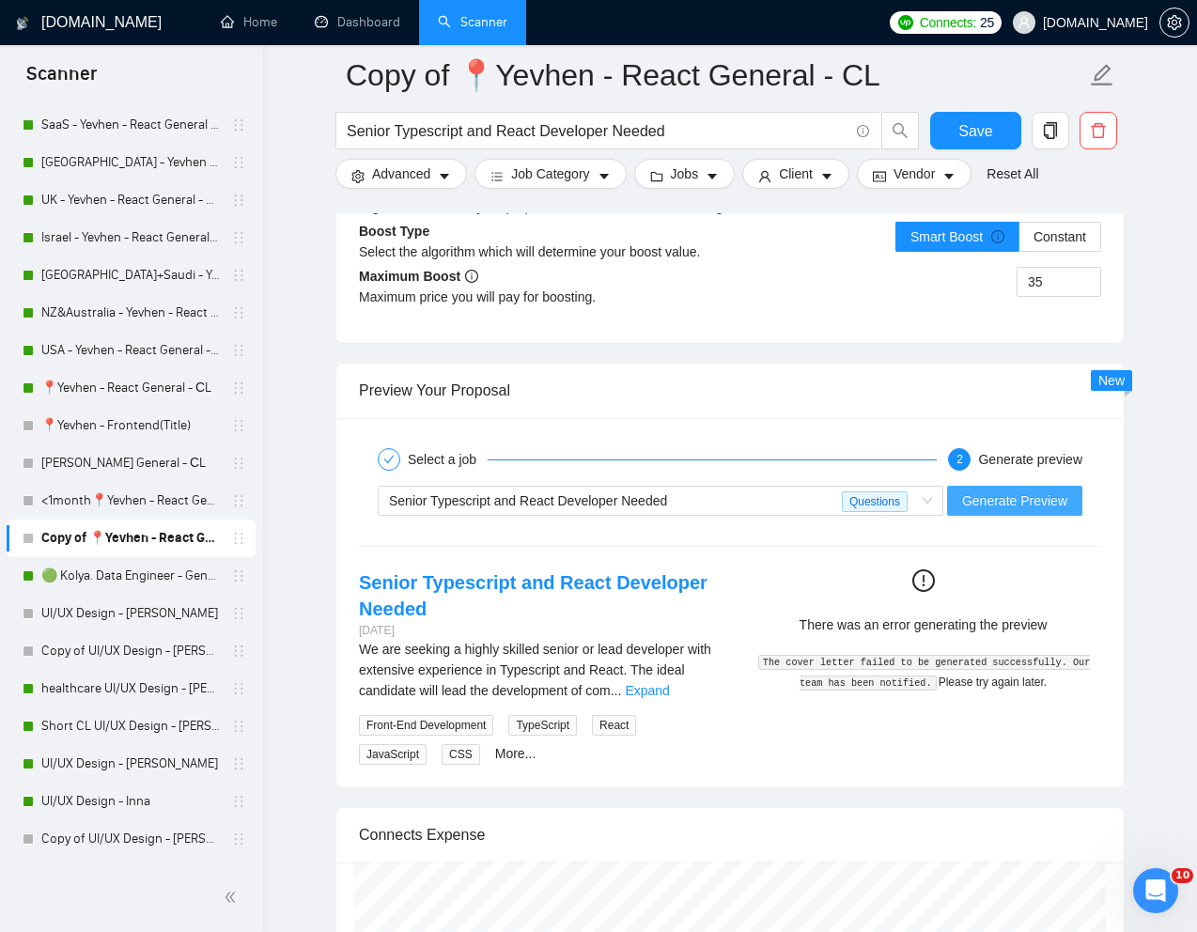
click at [1036, 511] on span "Generate Preview" at bounding box center [1014, 500] width 105 height 21
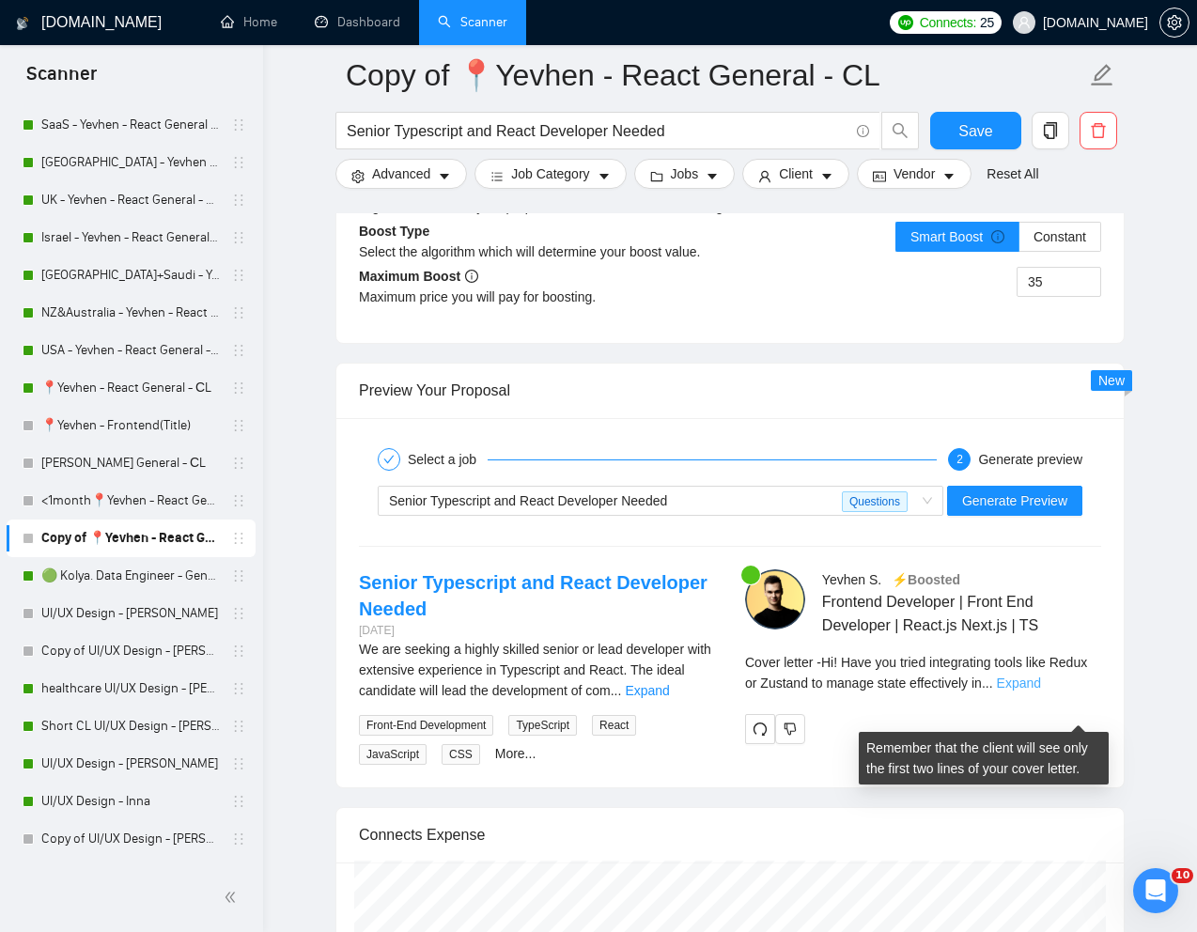
click at [1041, 690] on link "Expand" at bounding box center [1019, 682] width 44 height 15
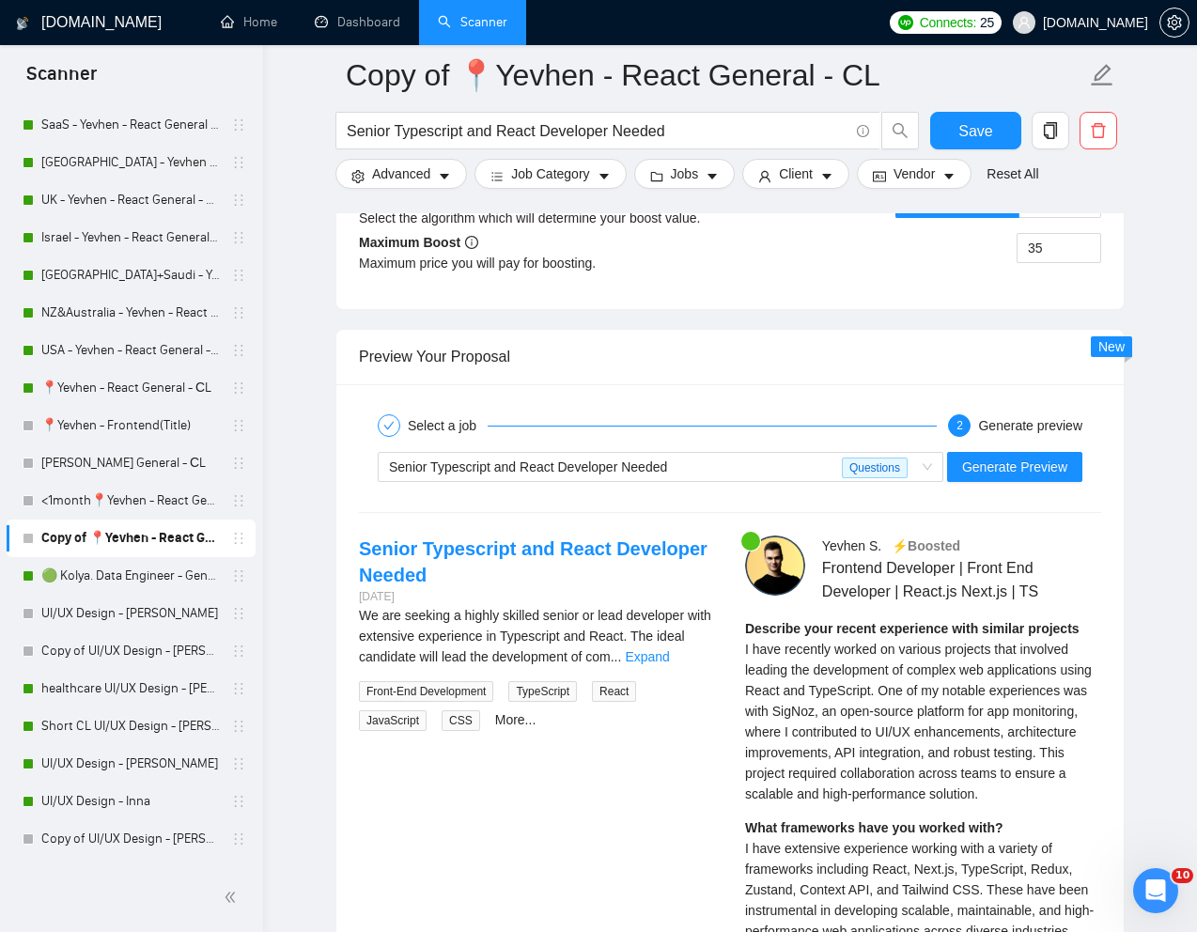
scroll to position [3605, 0]
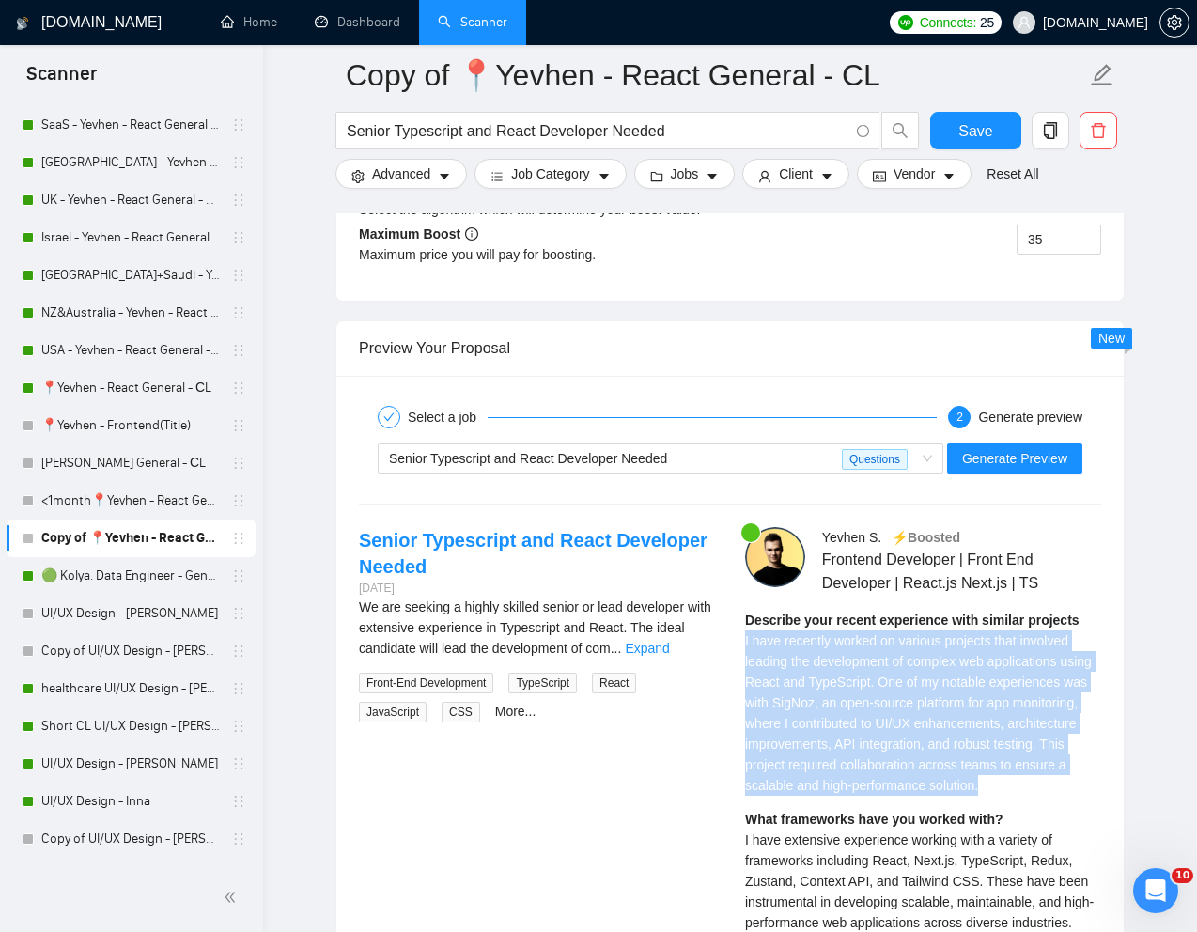
drag, startPoint x: 740, startPoint y: 666, endPoint x: 905, endPoint y: 830, distance: 232.5
copy span "I have recently worked on various projects that involved leading the developmen…"
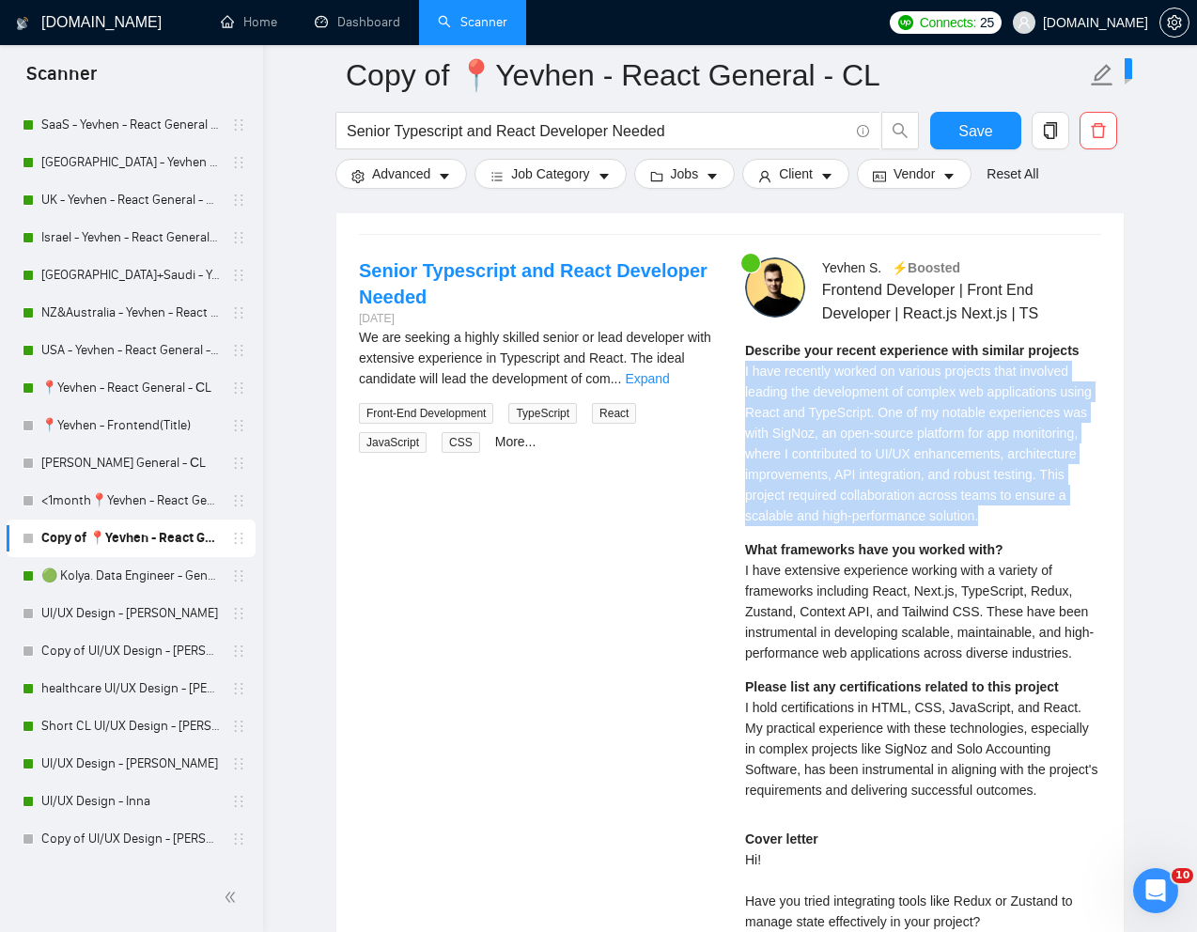
scroll to position [3877, 0]
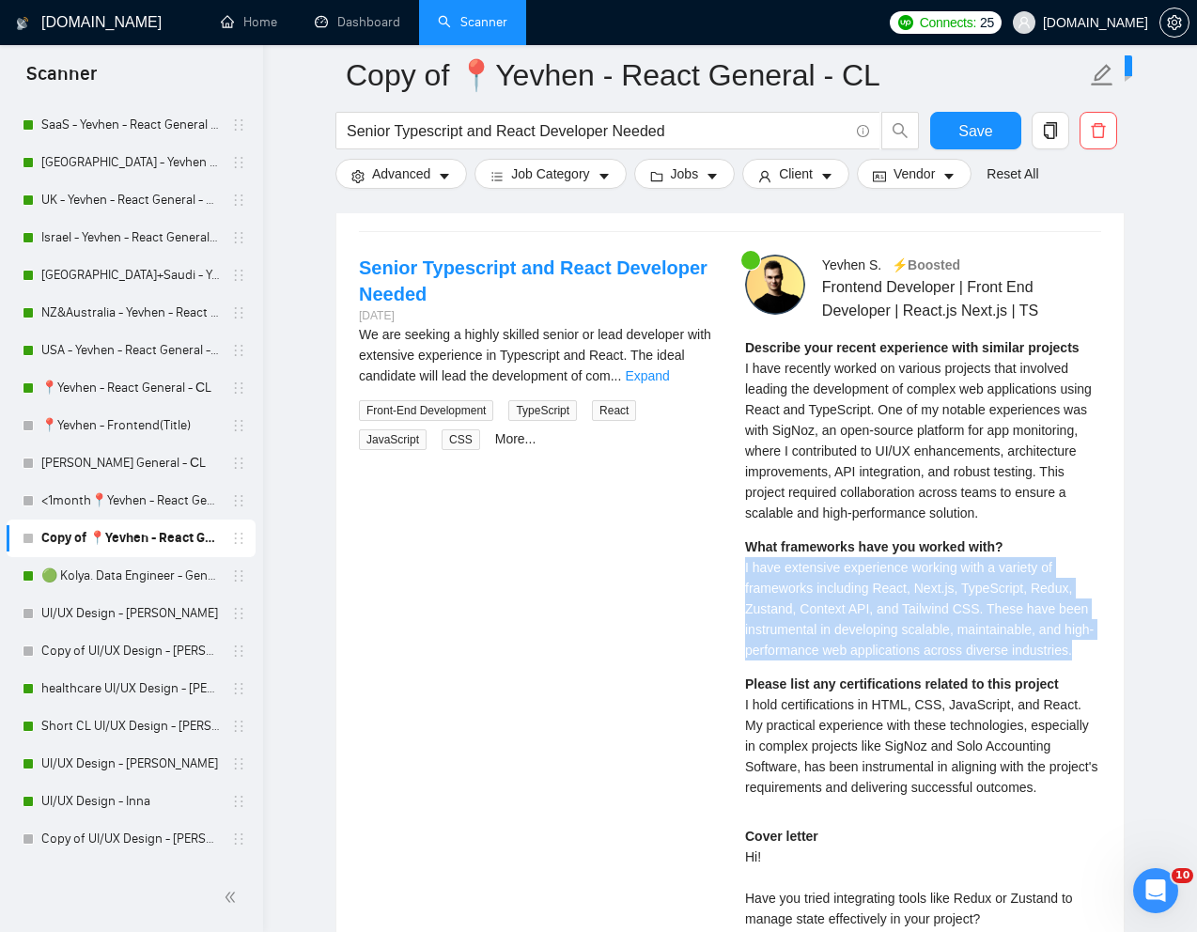
drag, startPoint x: 741, startPoint y: 622, endPoint x: 861, endPoint y: 720, distance: 155.5
click at [861, 720] on div "[PERSON_NAME] ⚡️Boosted Frontend Developer | Front End Developer | React.js Nex…" at bounding box center [923, 793] width 386 height 1076
copy span "I have extensive experience working with a variety of frameworks including Reac…"
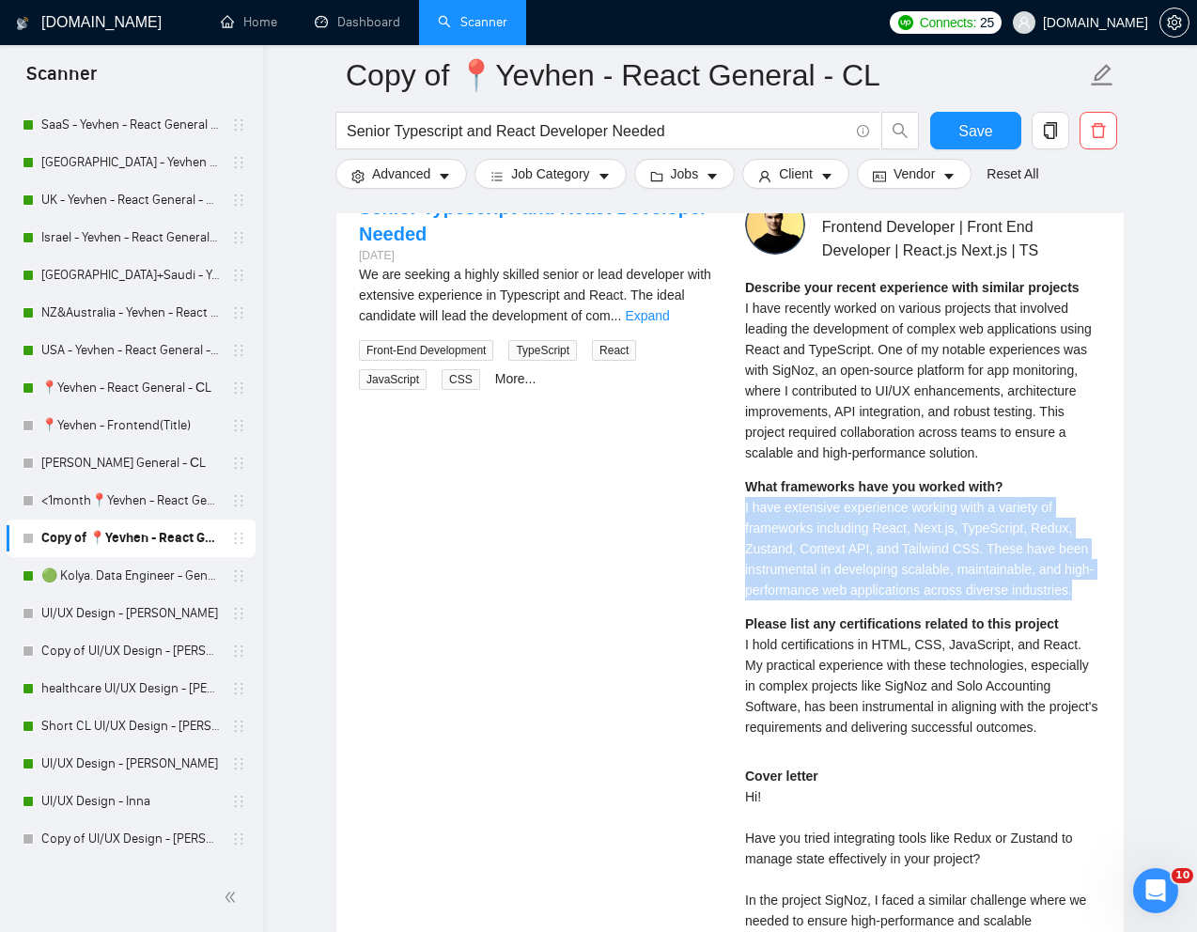
scroll to position [3984, 0]
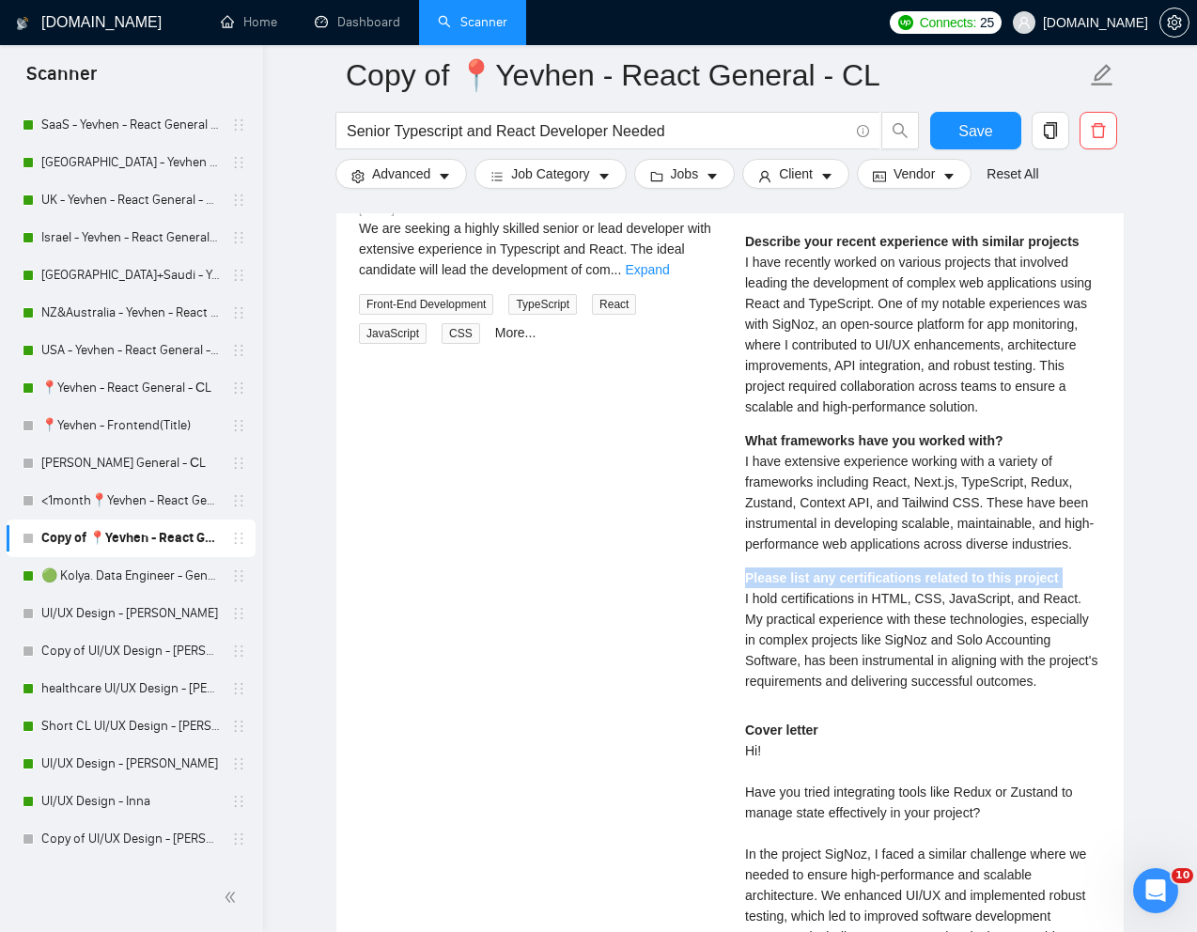
drag, startPoint x: 745, startPoint y: 674, endPoint x: 1092, endPoint y: 658, distance: 347.9
click at [1092, 658] on div "Please list any certifications related to this project I hold certifications in…" at bounding box center [923, 629] width 356 height 124
drag, startPoint x: 1091, startPoint y: 669, endPoint x: 714, endPoint y: 674, distance: 377.6
click at [714, 674] on div "Senior Typescript and React Developer Needed [DATE] We are seeking a highly ski…" at bounding box center [730, 686] width 772 height 1076
copy span "I hold certifications in HTML, CSS, JavaScript, and React."
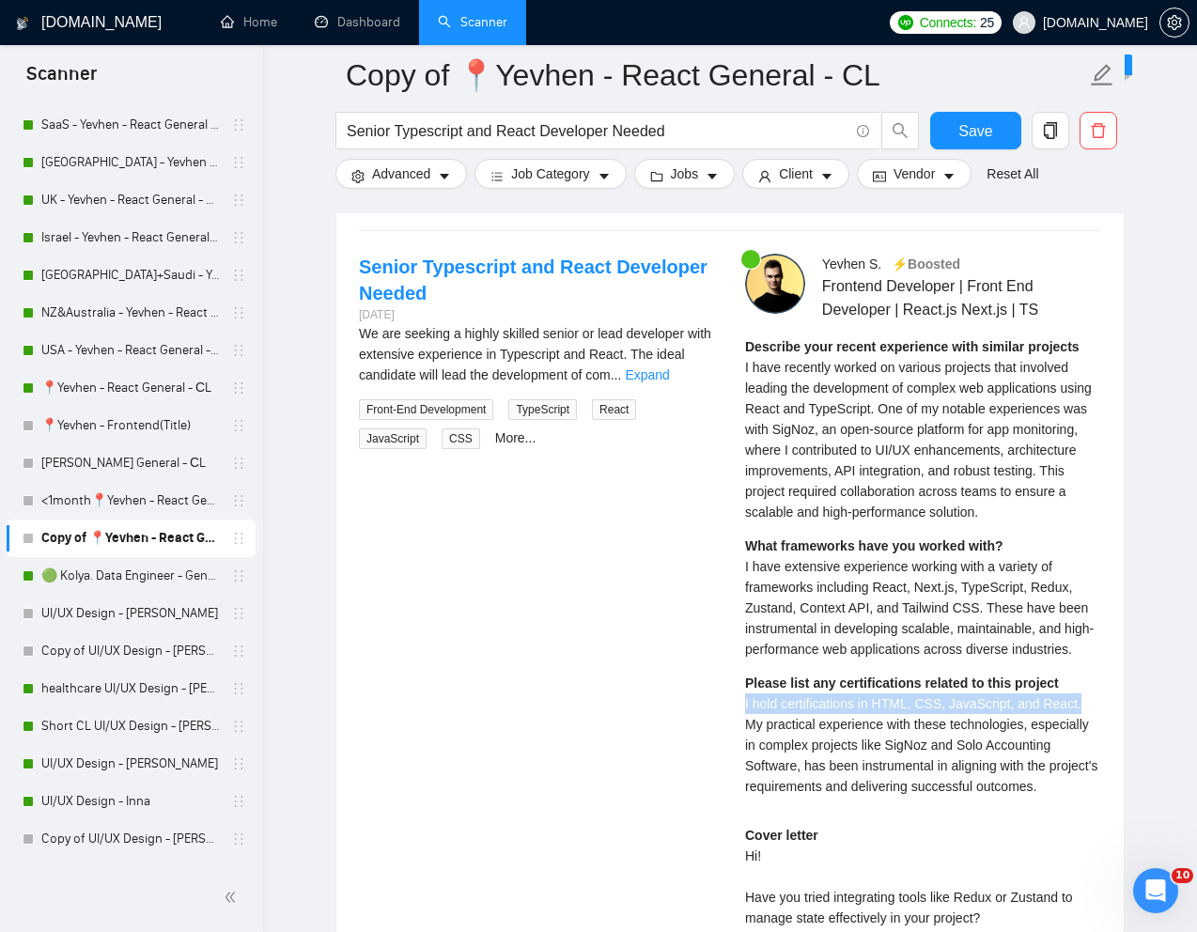
scroll to position [3627, 0]
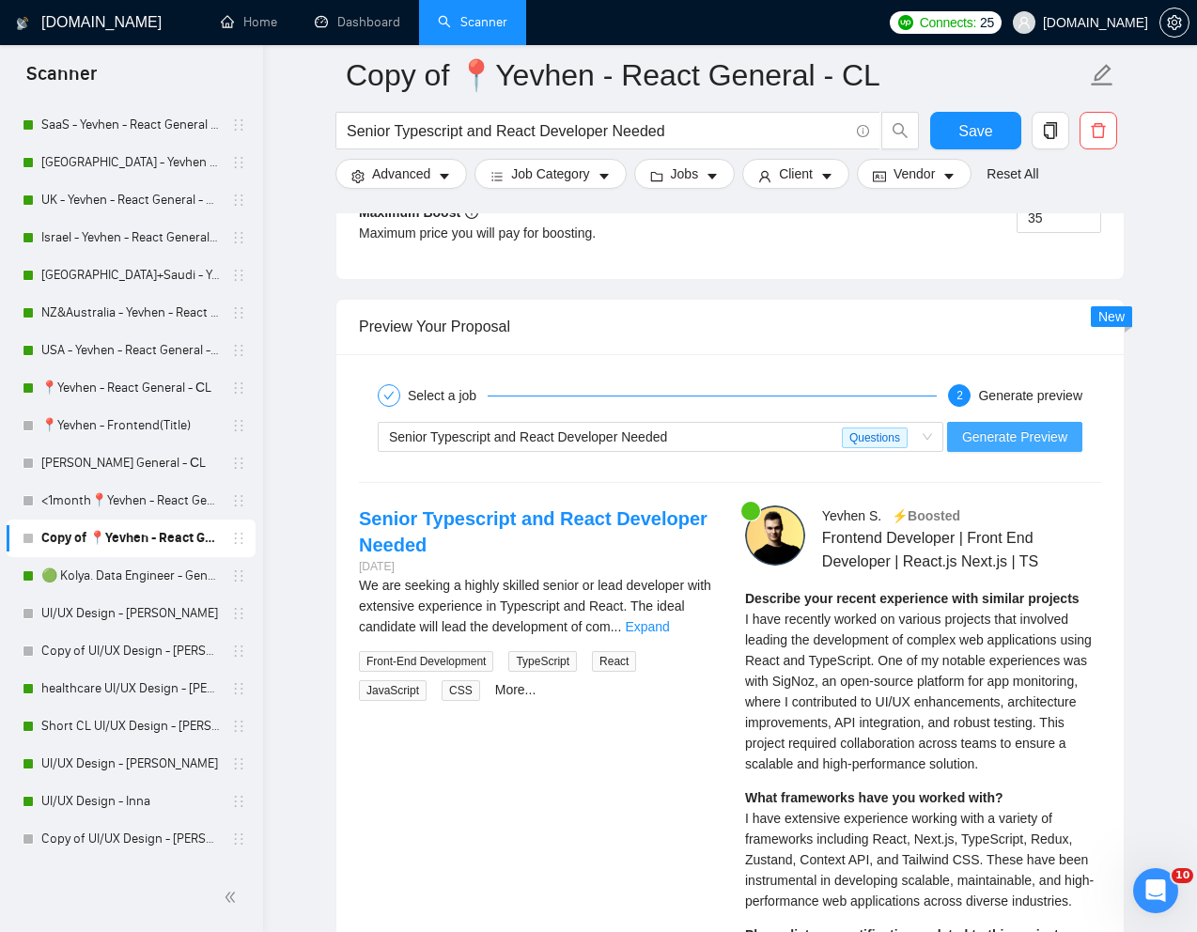
click at [984, 447] on span "Generate Preview" at bounding box center [1014, 436] width 105 height 21
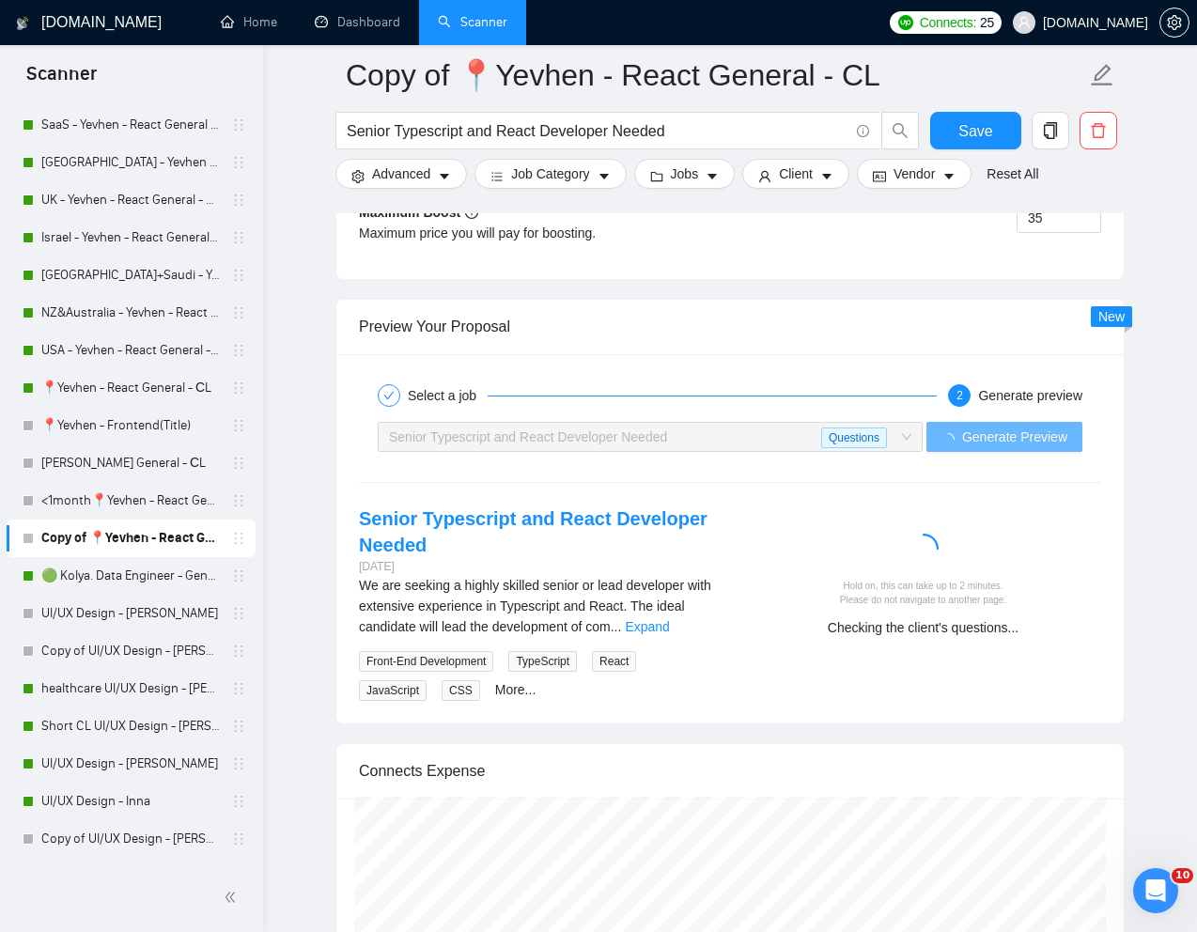
click at [981, 551] on div "Hold on, this can take up to 2 minutes. Please do not navigate to another page.…" at bounding box center [923, 578] width 386 height 146
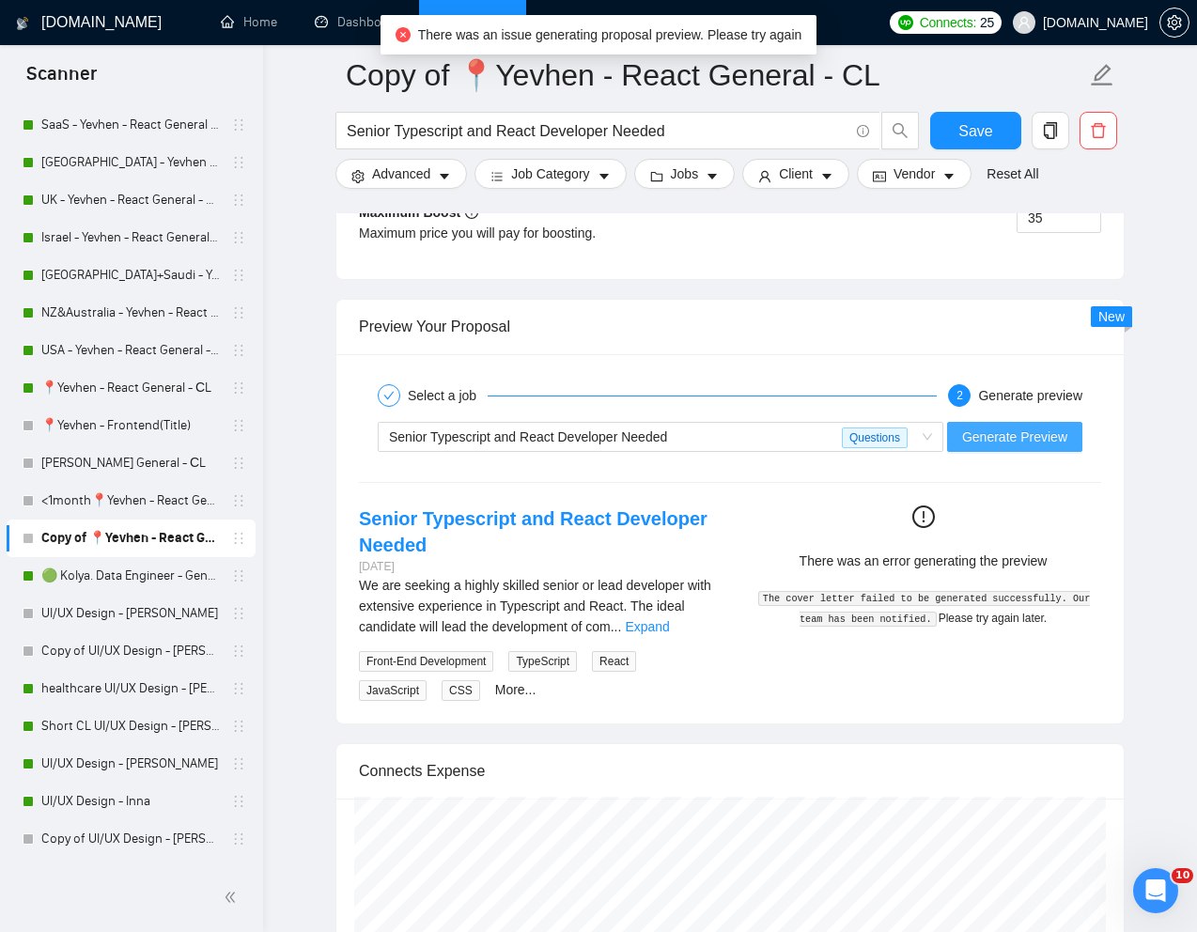
click at [992, 447] on span "Generate Preview" at bounding box center [1014, 436] width 105 height 21
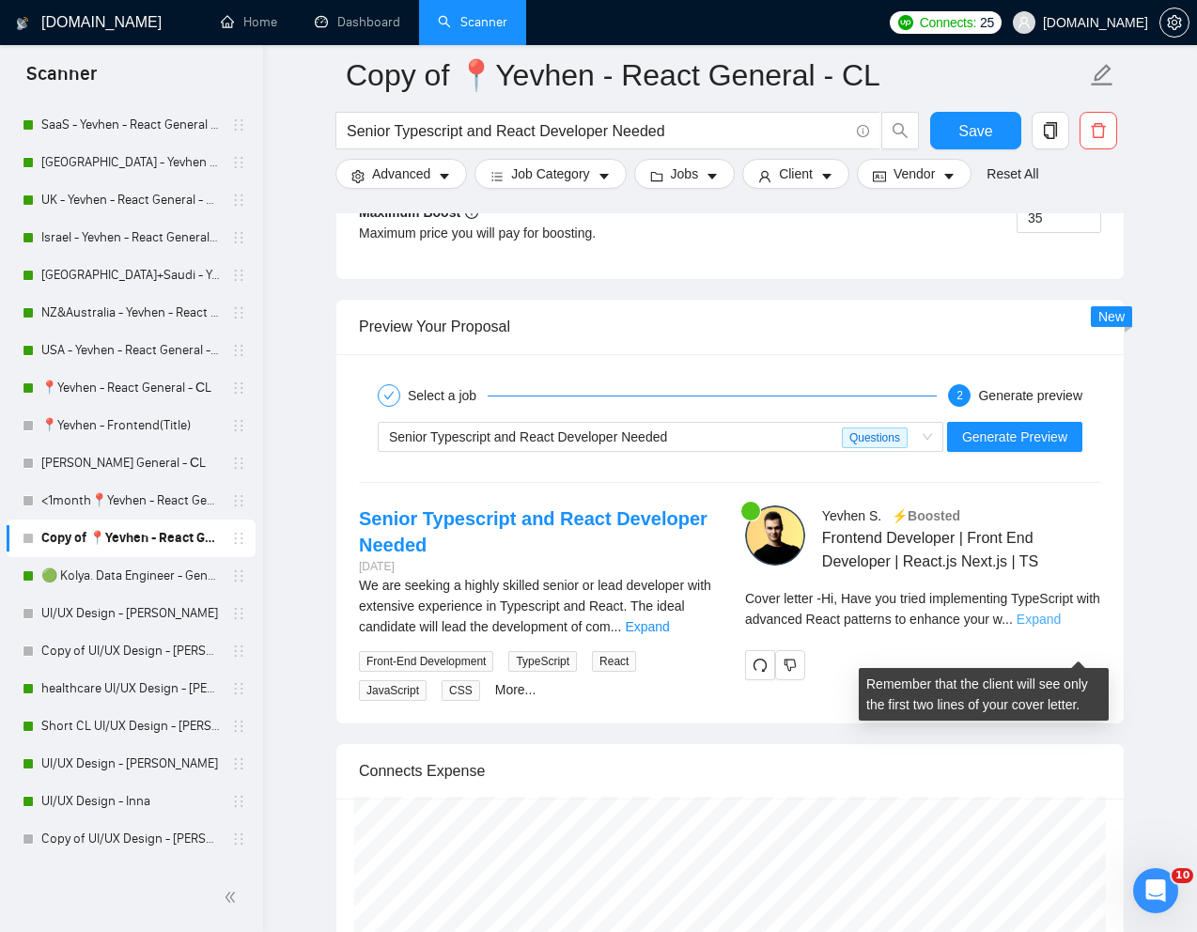
click at [1060, 627] on link "Expand" at bounding box center [1038, 618] width 44 height 15
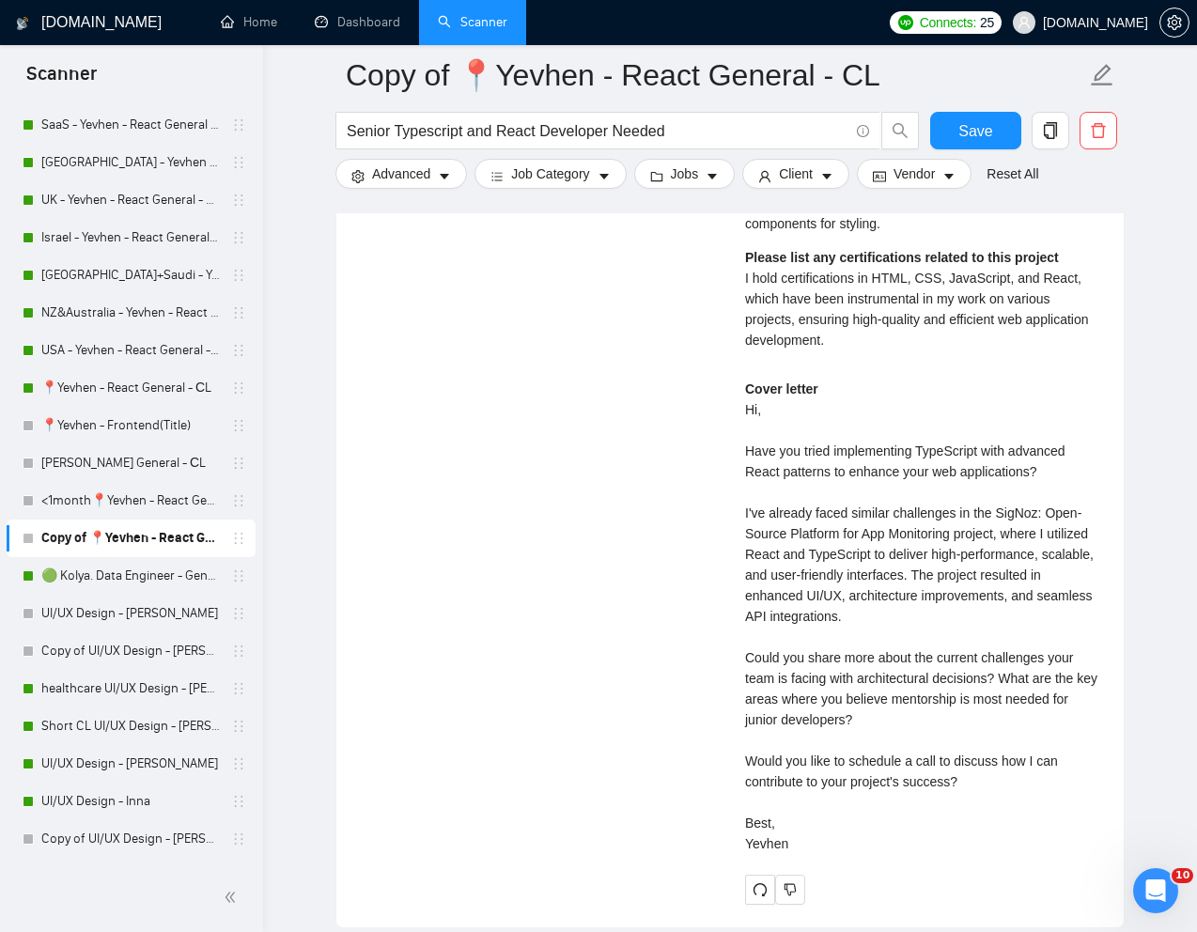
scroll to position [4296, 0]
